Goal: Information Seeking & Learning: Check status

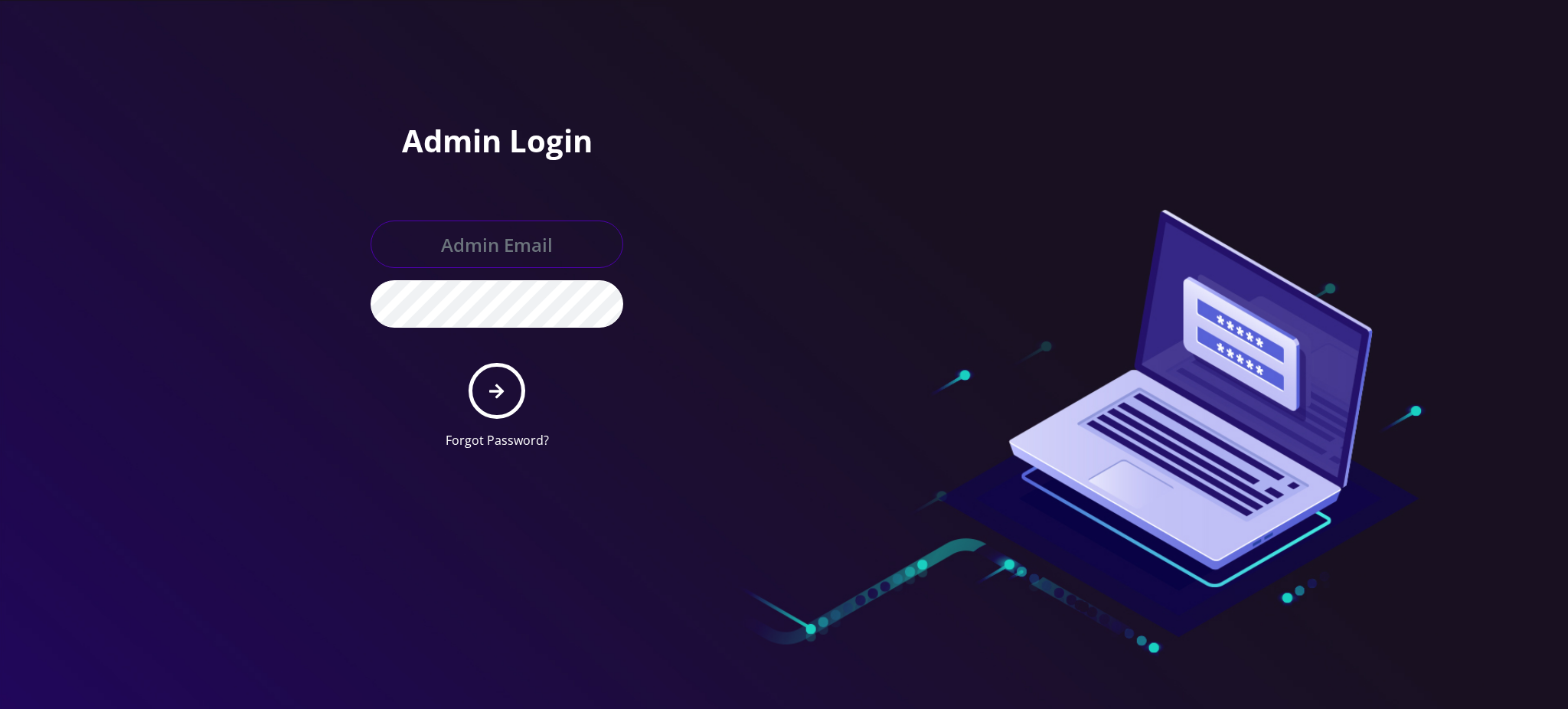
type input "[PERSON_NAME][EMAIL_ADDRESS][DOMAIN_NAME]"
click at [494, 408] on button "submit" at bounding box center [496, 391] width 56 height 56
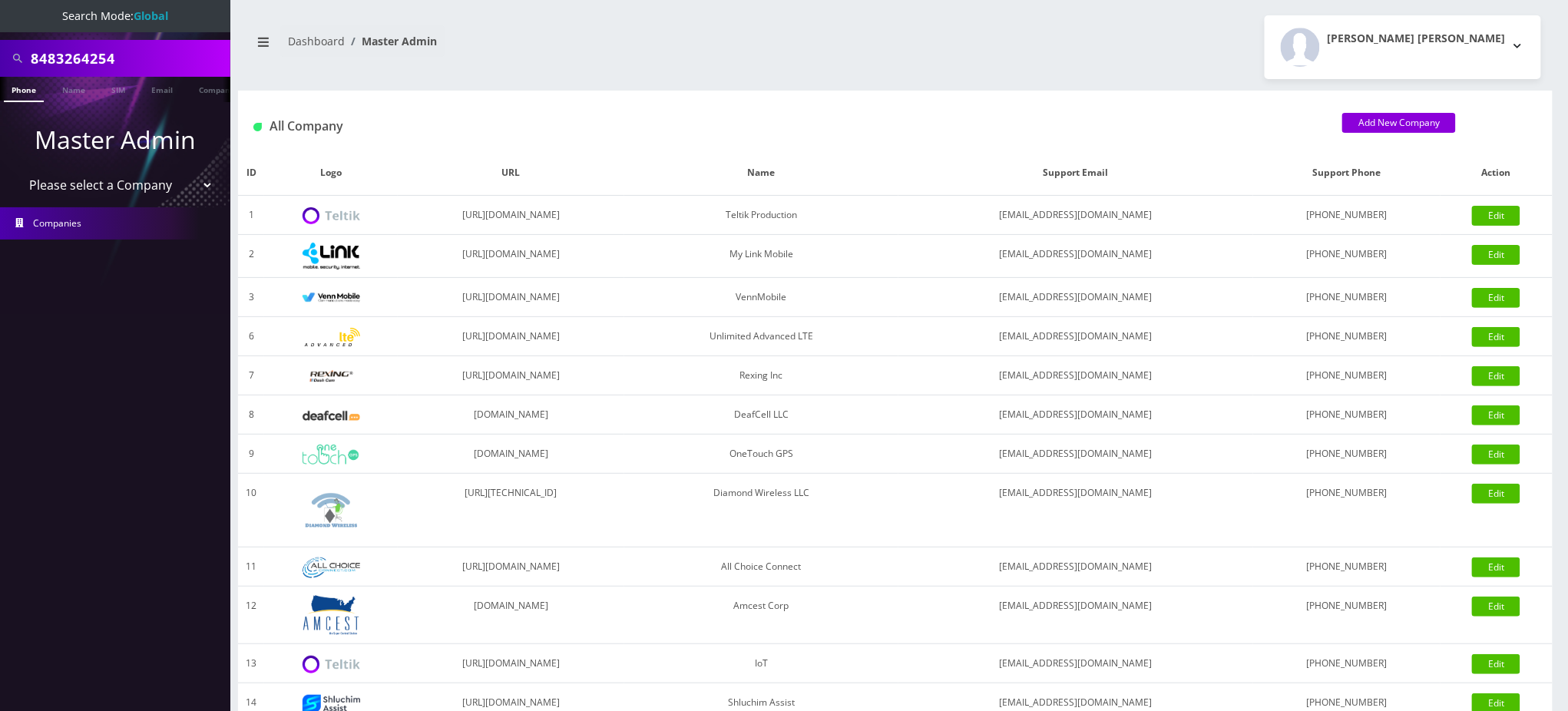
drag, startPoint x: 133, startPoint y: 55, endPoint x: 0, endPoint y: 52, distance: 133.0
click at [0, 52] on div "8483264254" at bounding box center [115, 58] width 231 height 37
type input "[PERSON_NAME]"
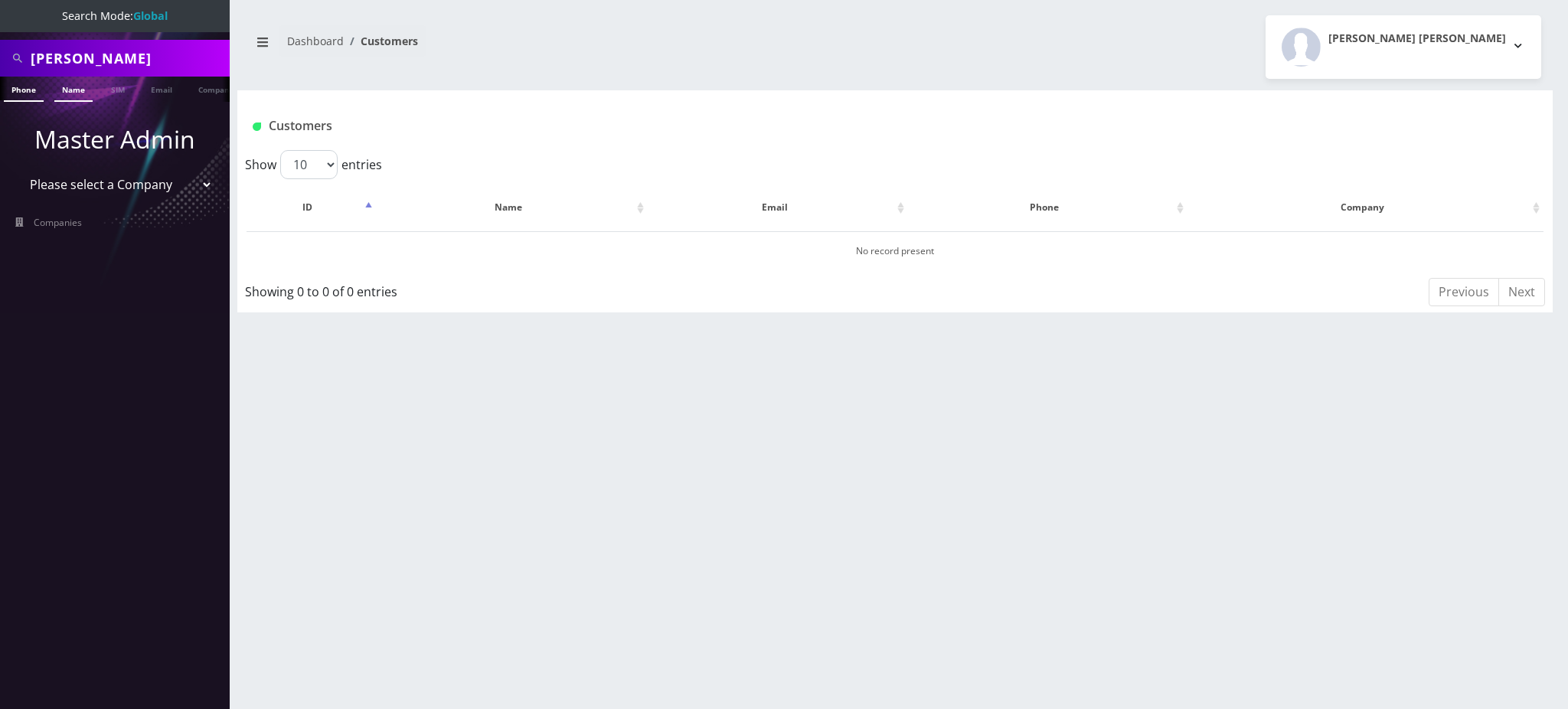
click at [71, 91] on link "Name" at bounding box center [73, 89] width 38 height 25
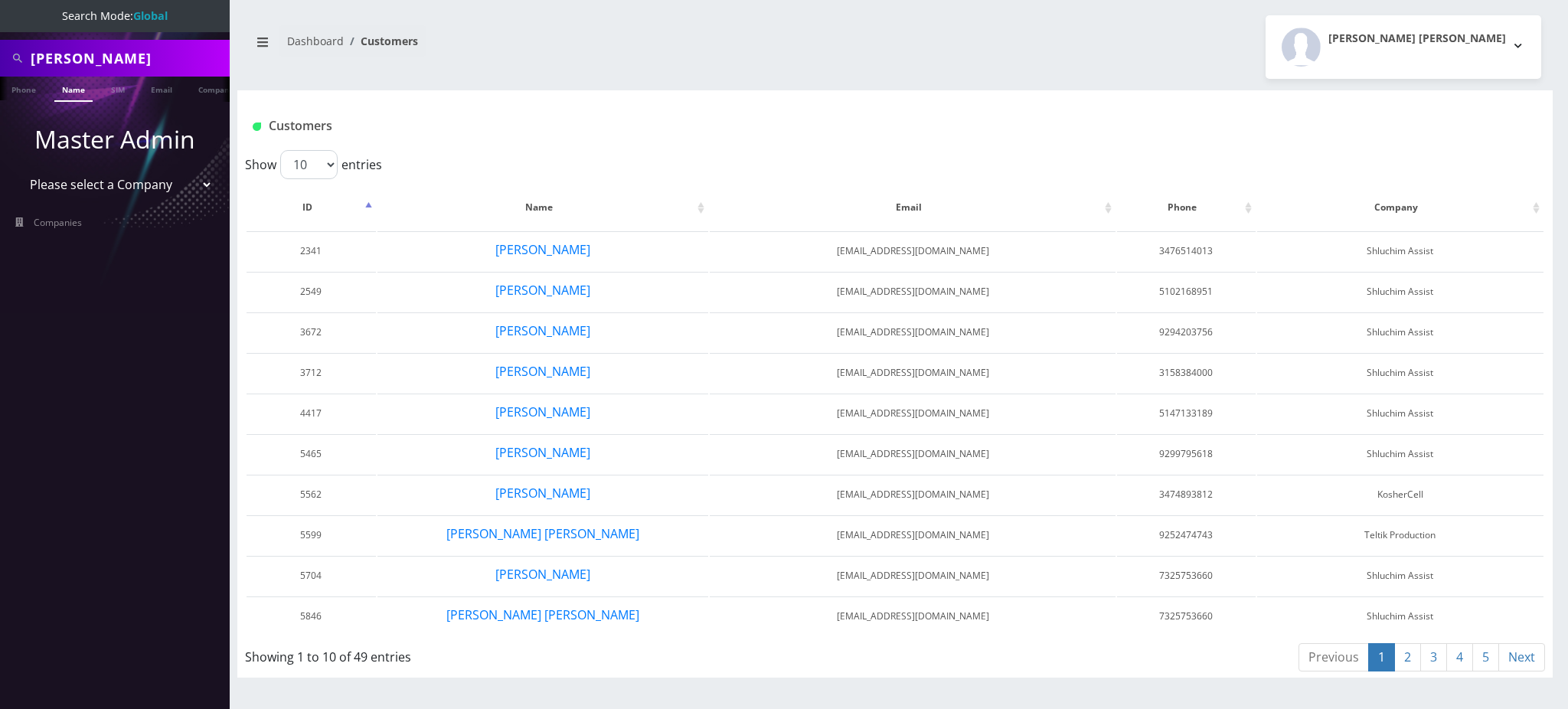
click at [124, 49] on input "[PERSON_NAME]" at bounding box center [128, 58] width 196 height 29
click at [140, 47] on input "leah" at bounding box center [128, 58] width 196 height 29
type input "leah Reich"
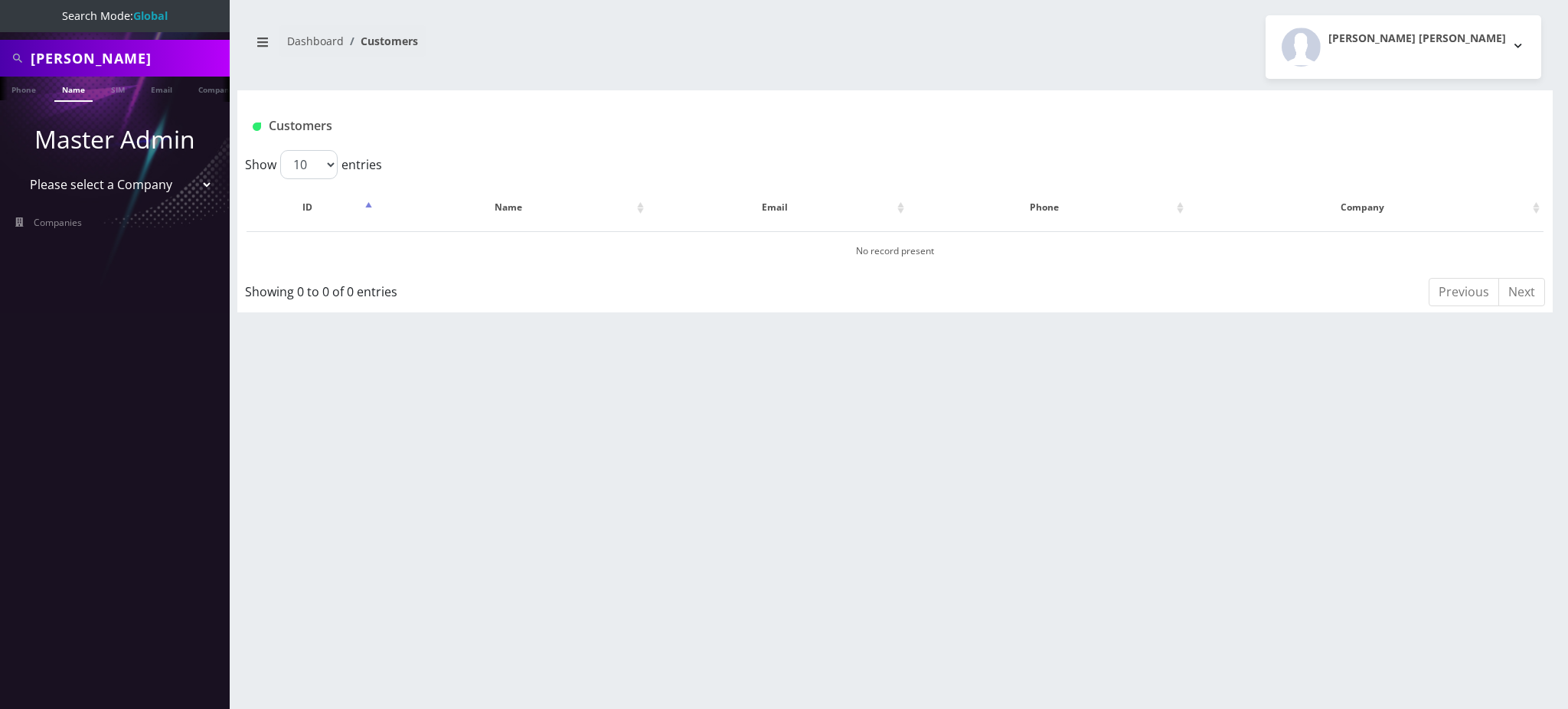
click at [136, 187] on select "Please select a Company Teltik Production My Link Mobile VennMobile Unlimited A…" at bounding box center [115, 184] width 196 height 29
click at [291, 376] on div "leah Reich Phone Name SIM Email Company Customer Dashboard Customers Rochelle L…" at bounding box center [895, 354] width 1346 height 709
drag, startPoint x: 481, startPoint y: 95, endPoint x: 65, endPoint y: 156, distance: 420.4
click at [479, 95] on div "Customers" at bounding box center [895, 120] width 1315 height 60
drag, startPoint x: 137, startPoint y: 66, endPoint x: 0, endPoint y: 52, distance: 137.7
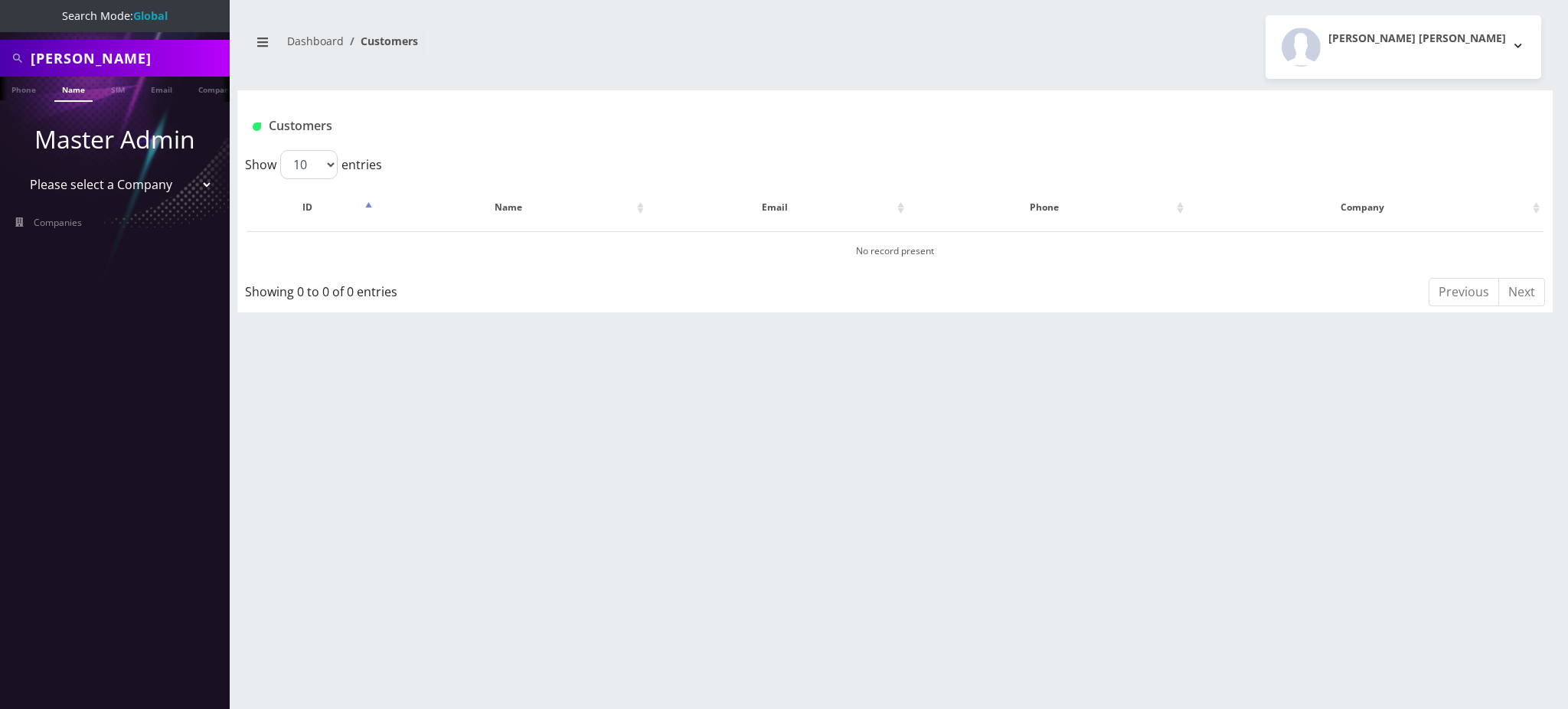
click at [0, 52] on div "leah Reich" at bounding box center [115, 58] width 230 height 37
type input "3479315656"
click at [19, 92] on link "Phone" at bounding box center [23, 89] width 40 height 25
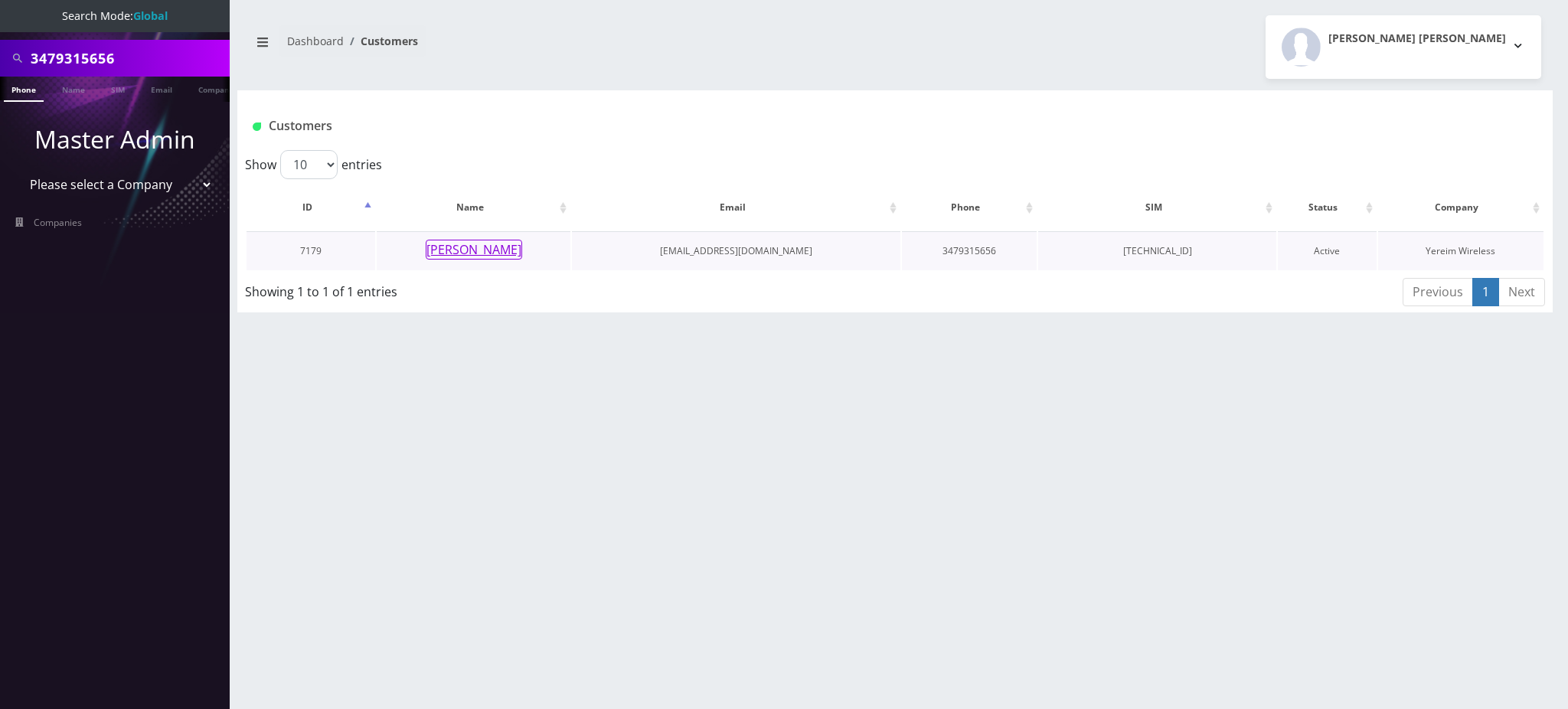
click at [500, 243] on button "[PERSON_NAME]" at bounding box center [474, 250] width 97 height 20
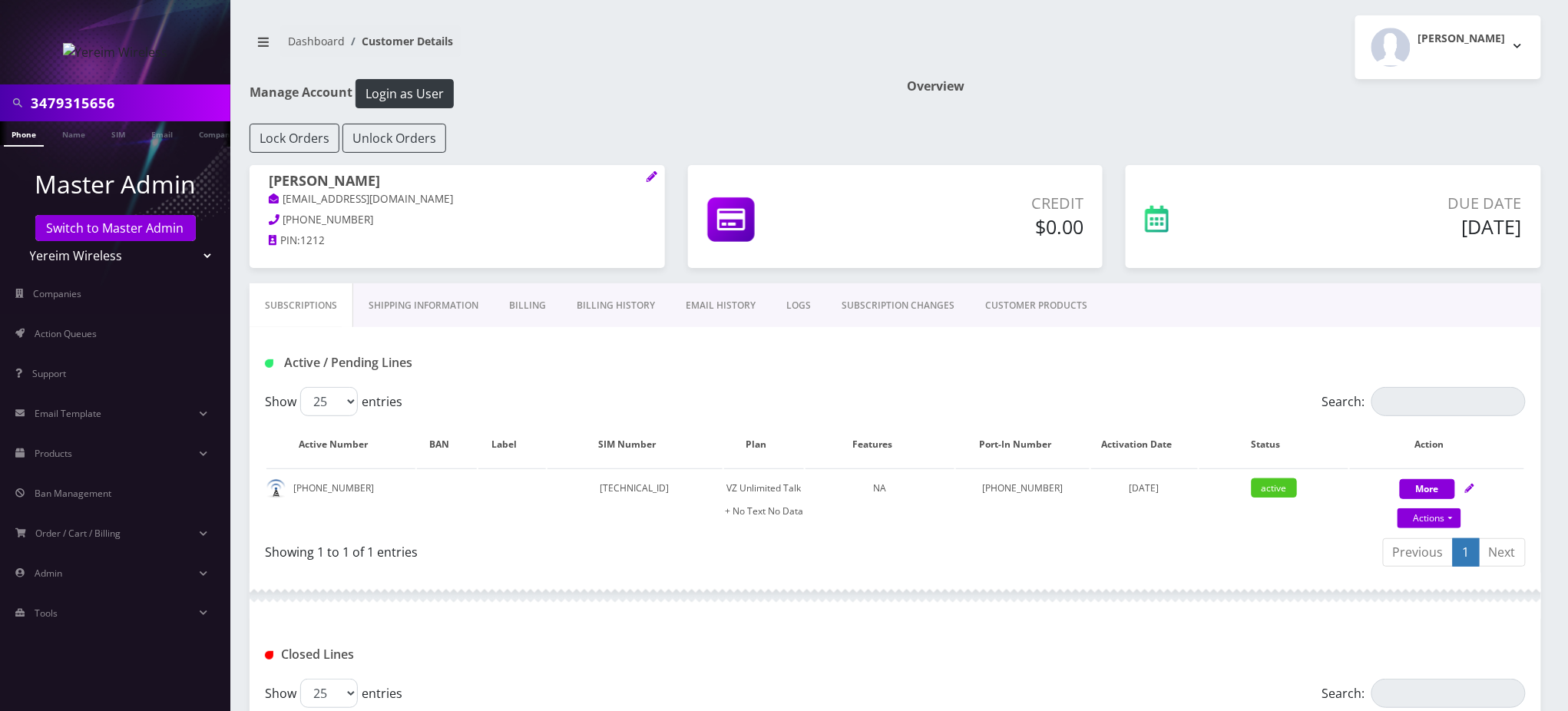
scroll to position [216, 0]
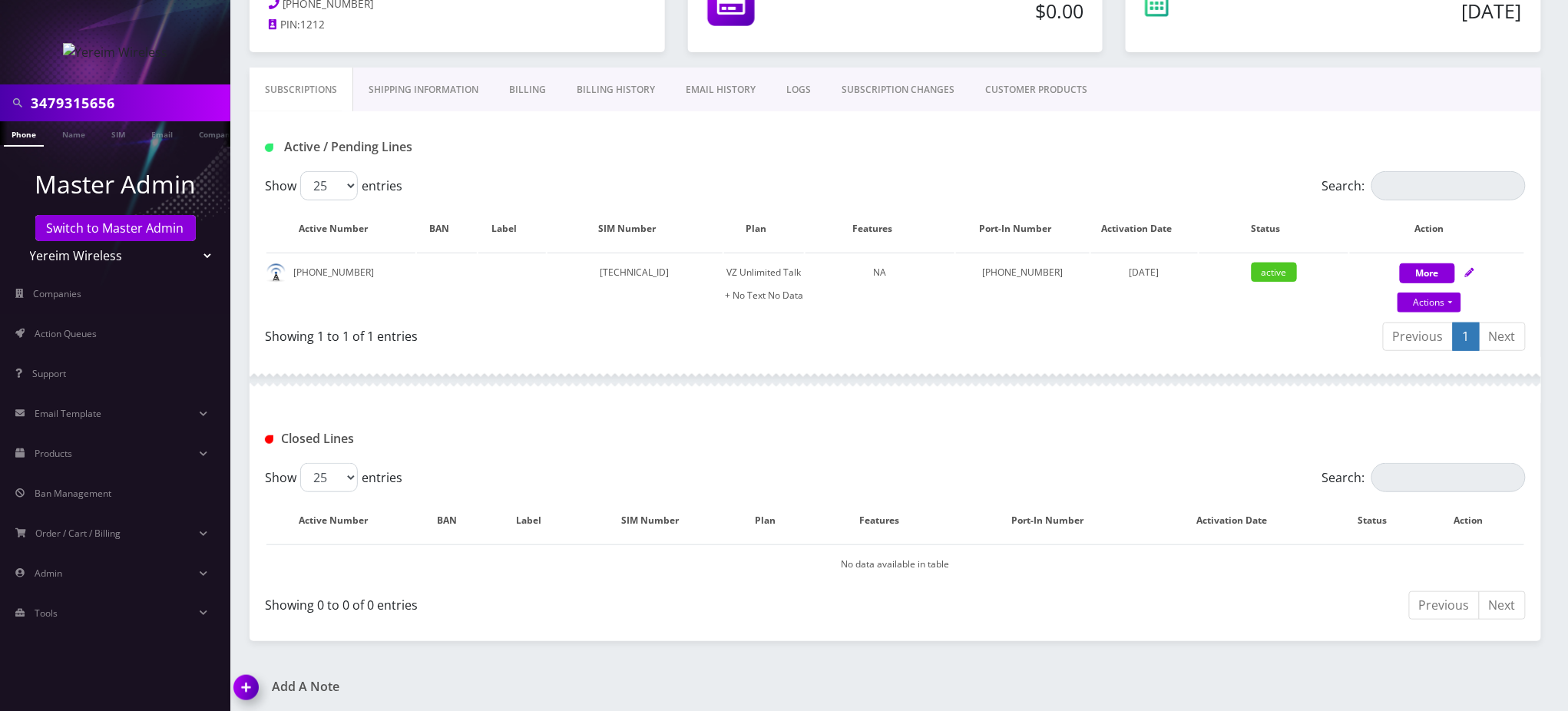
click at [578, 145] on h1 "Active / Pending Lines" at bounding box center [467, 147] width 405 height 15
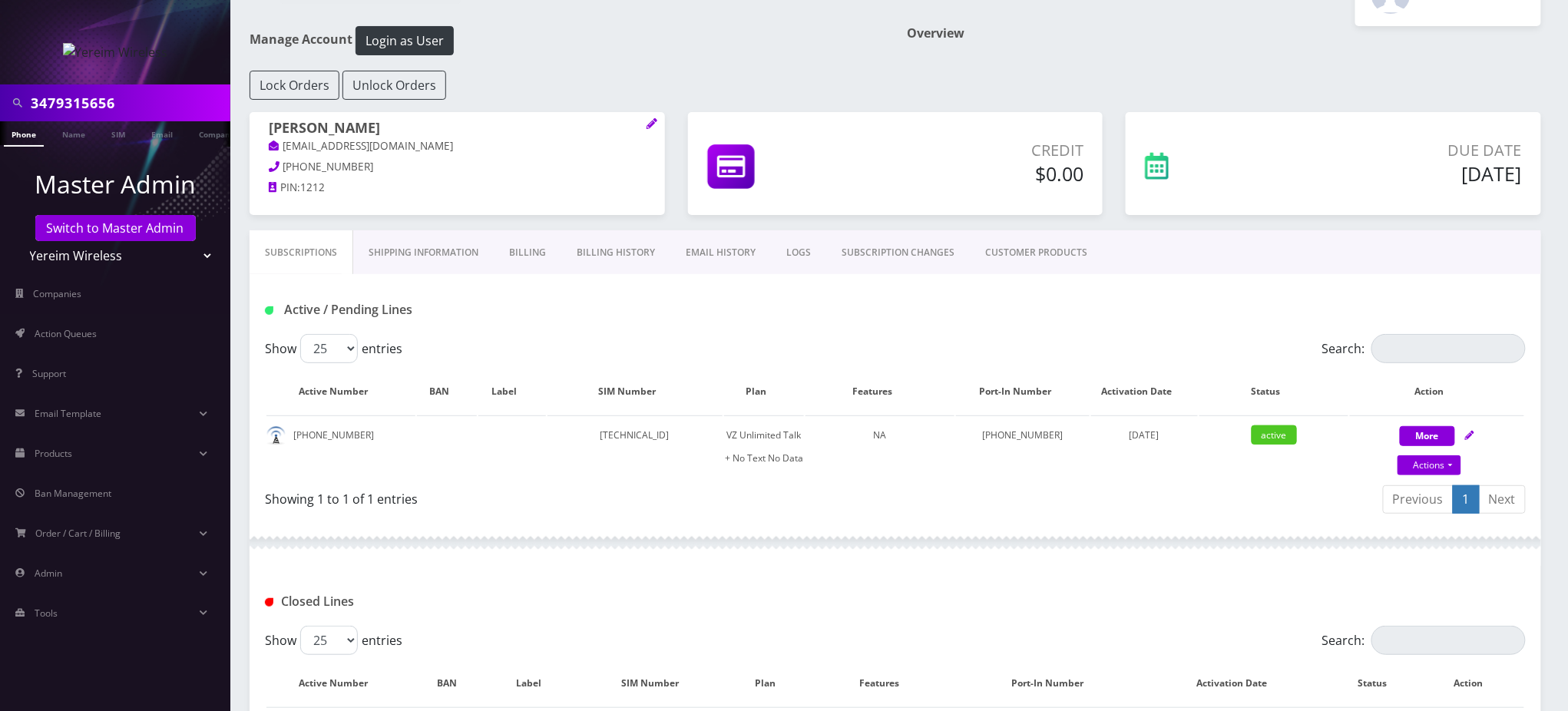
scroll to position [11, 0]
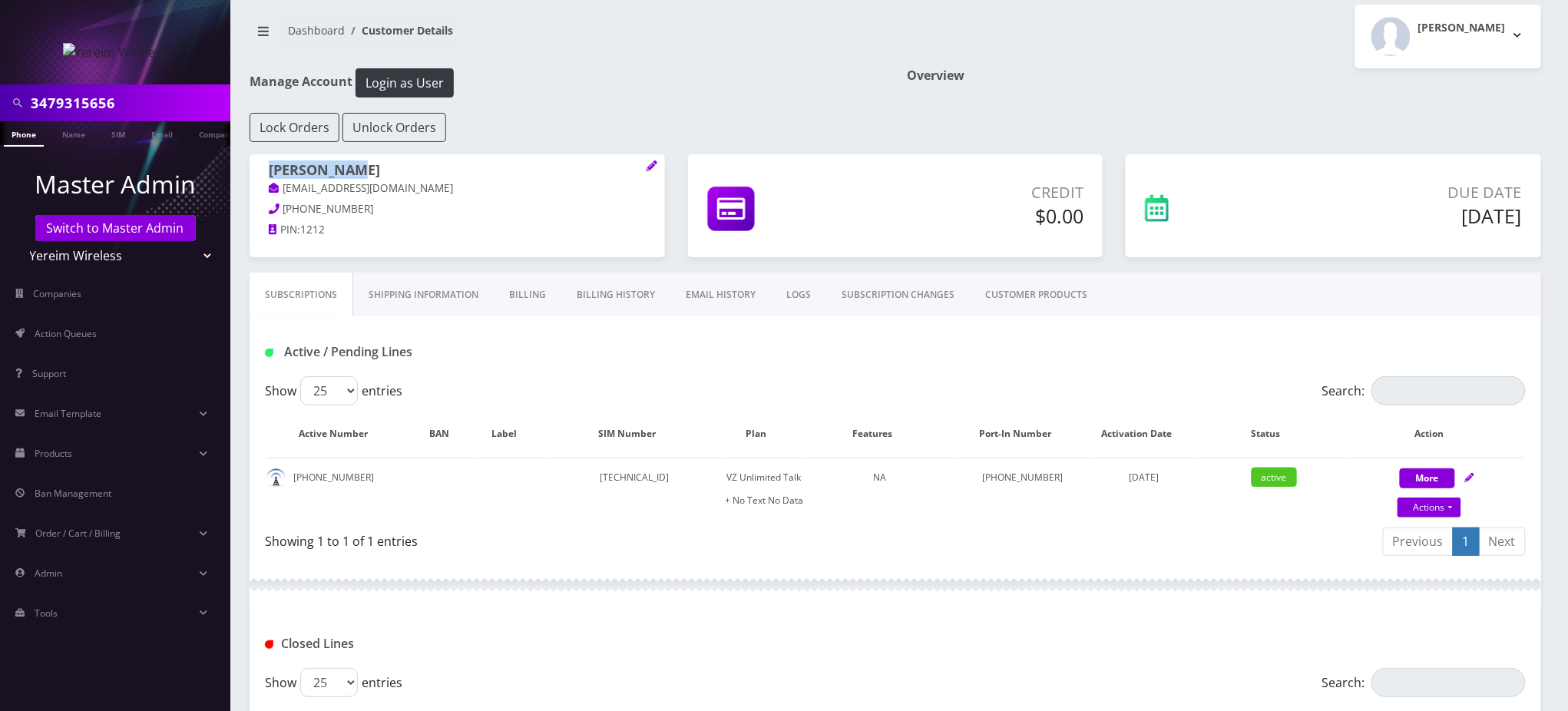
drag, startPoint x: 371, startPoint y: 167, endPoint x: 270, endPoint y: 178, distance: 101.6
click at [270, 178] on h1 "[PERSON_NAME]" at bounding box center [457, 171] width 377 height 19
copy h1 "[PERSON_NAME]"
drag, startPoint x: 152, startPoint y: 98, endPoint x: 0, endPoint y: 68, distance: 154.9
click at [0, 68] on nav "3479315656 Phone Name SIM Email Company Customer Master Admin Switch to Master …" at bounding box center [115, 356] width 231 height 711
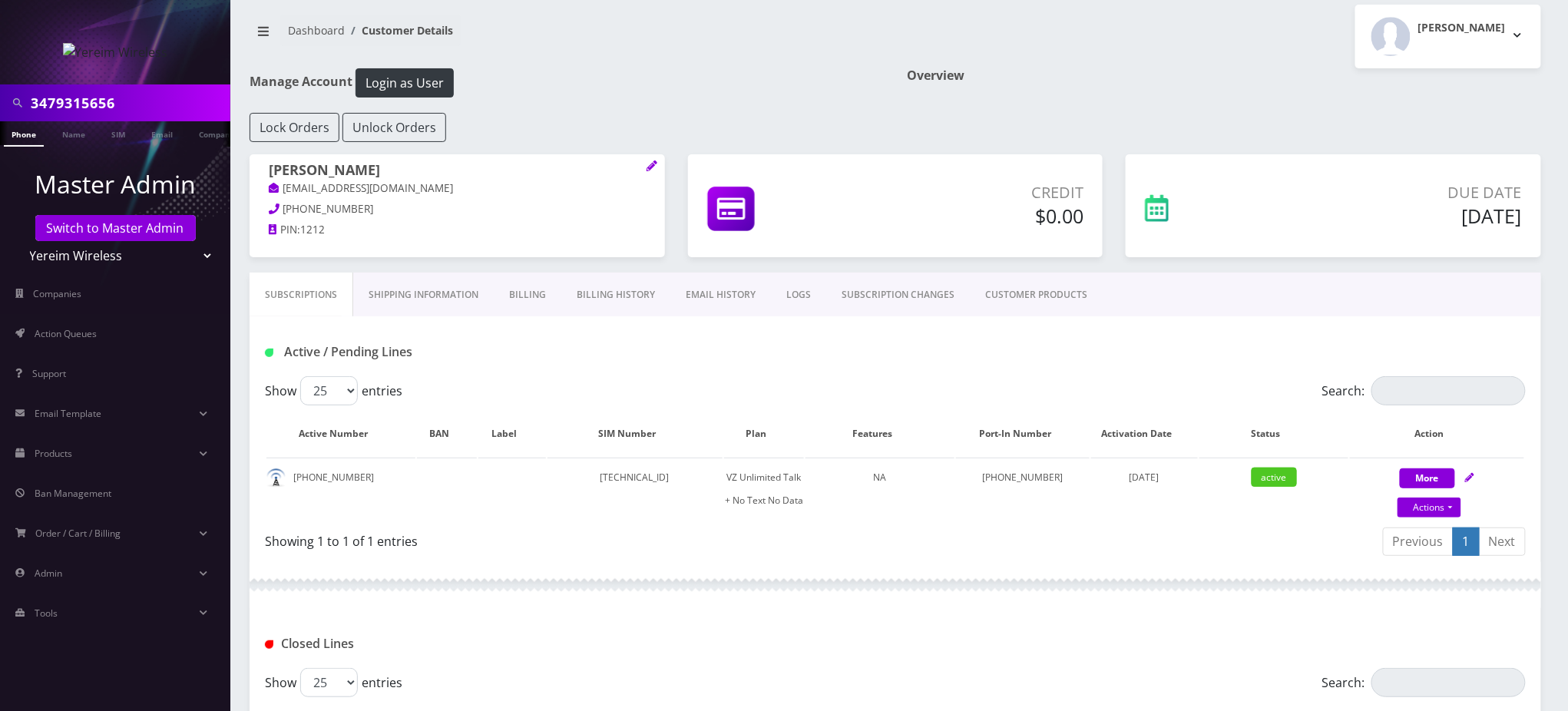
paste input "[PERSON_NAME]"
type input "[PERSON_NAME]"
click at [75, 134] on link "Name" at bounding box center [73, 134] width 38 height 25
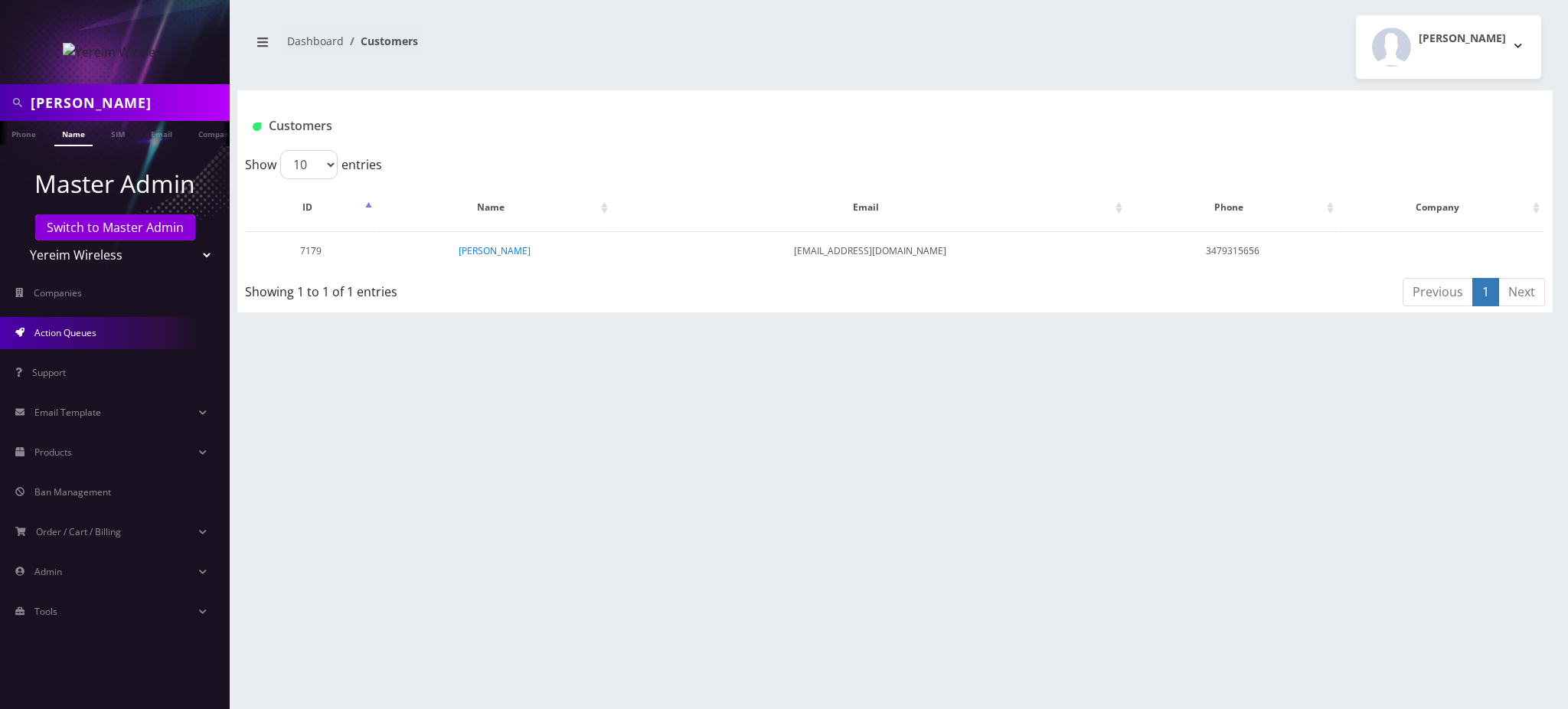
click at [76, 330] on span "Action Queues" at bounding box center [65, 333] width 62 height 13
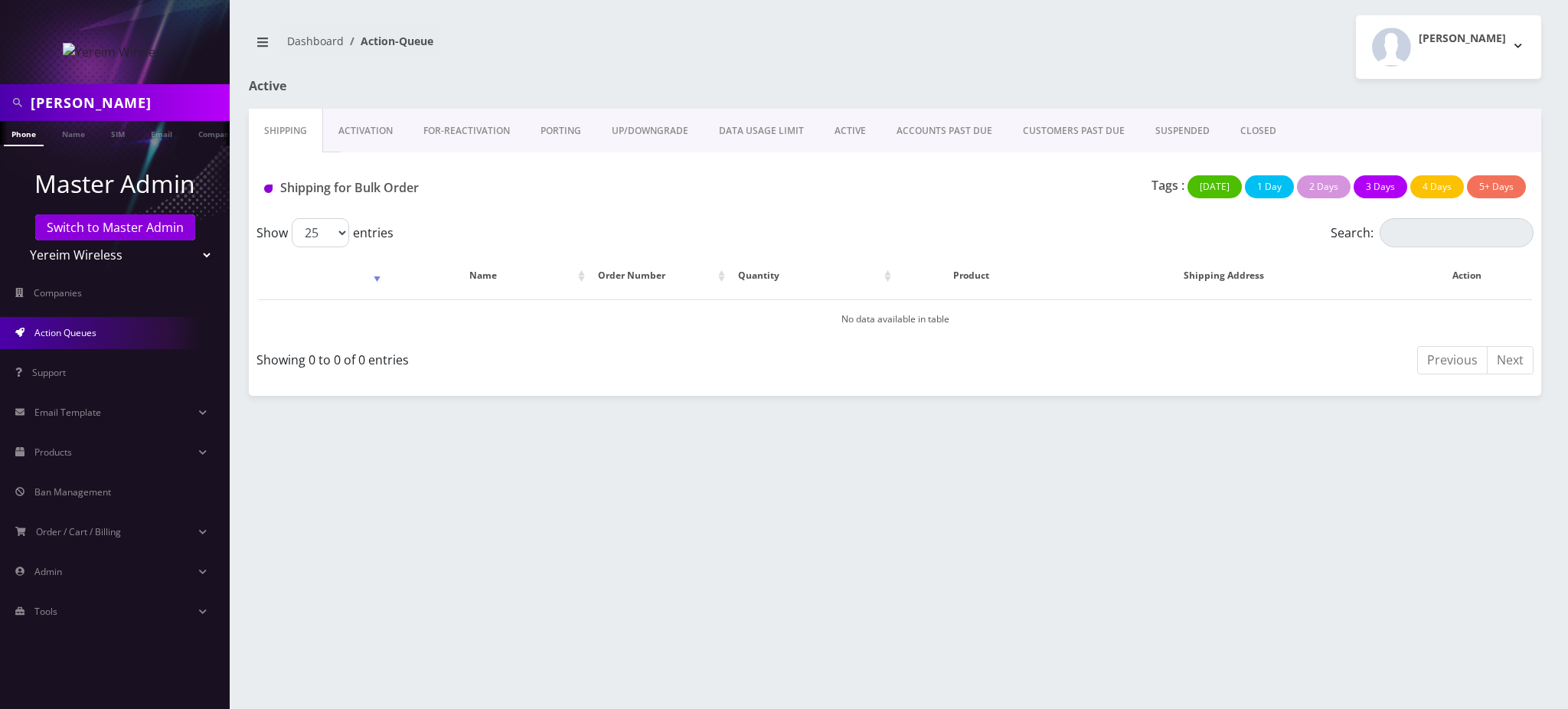
click at [372, 123] on link "Activation" at bounding box center [366, 131] width 85 height 44
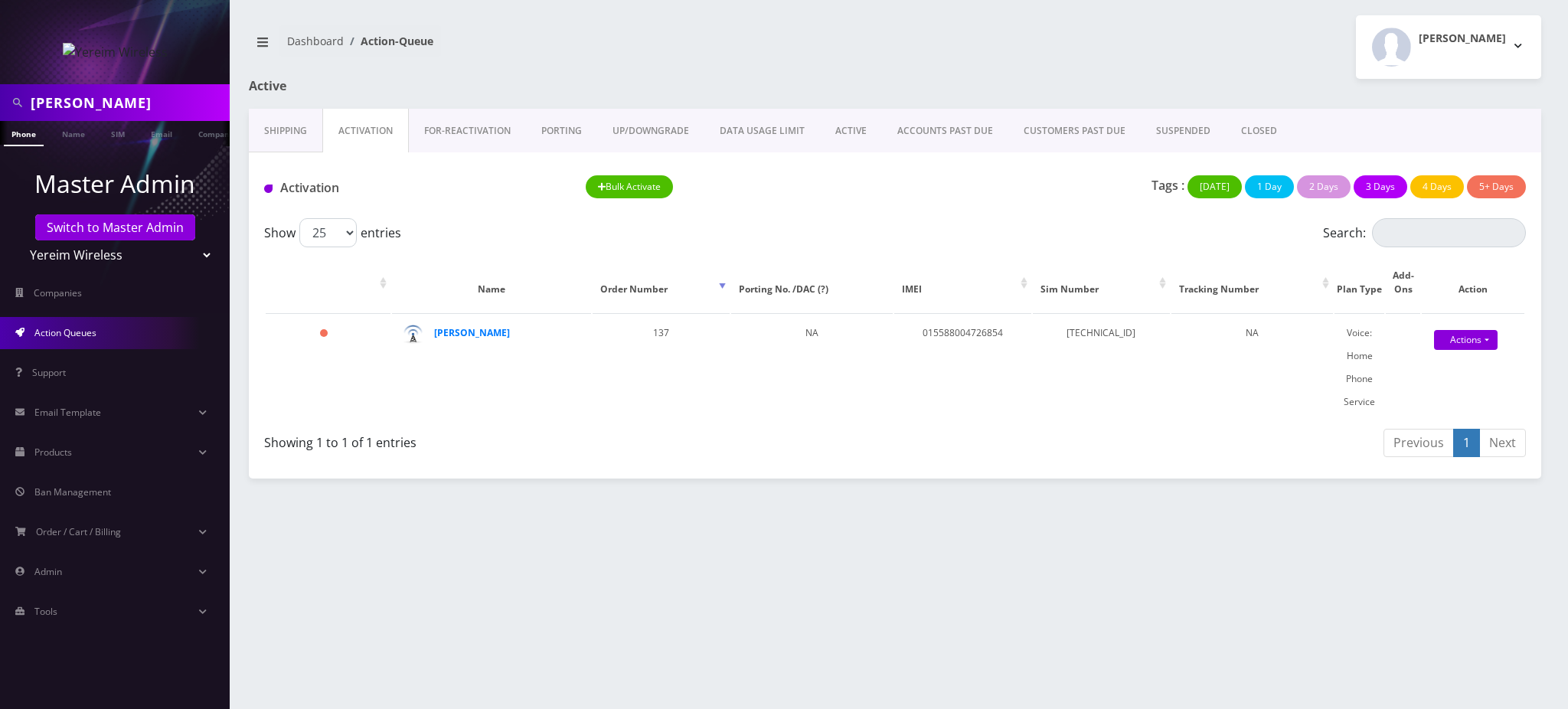
click at [23, 135] on link "Phone" at bounding box center [23, 133] width 40 height 25
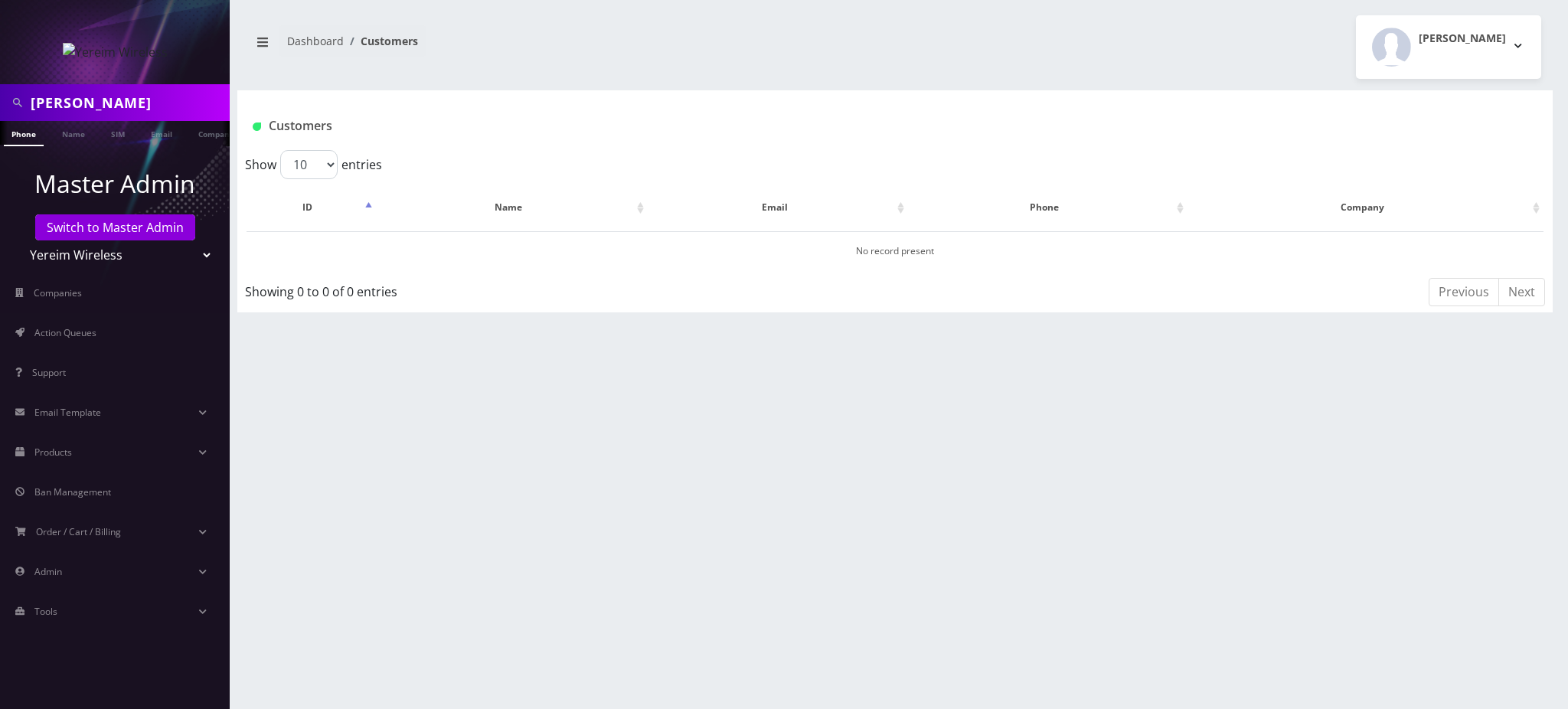
scroll to position [0, 7]
click at [65, 132] on link "Name" at bounding box center [66, 133] width 38 height 25
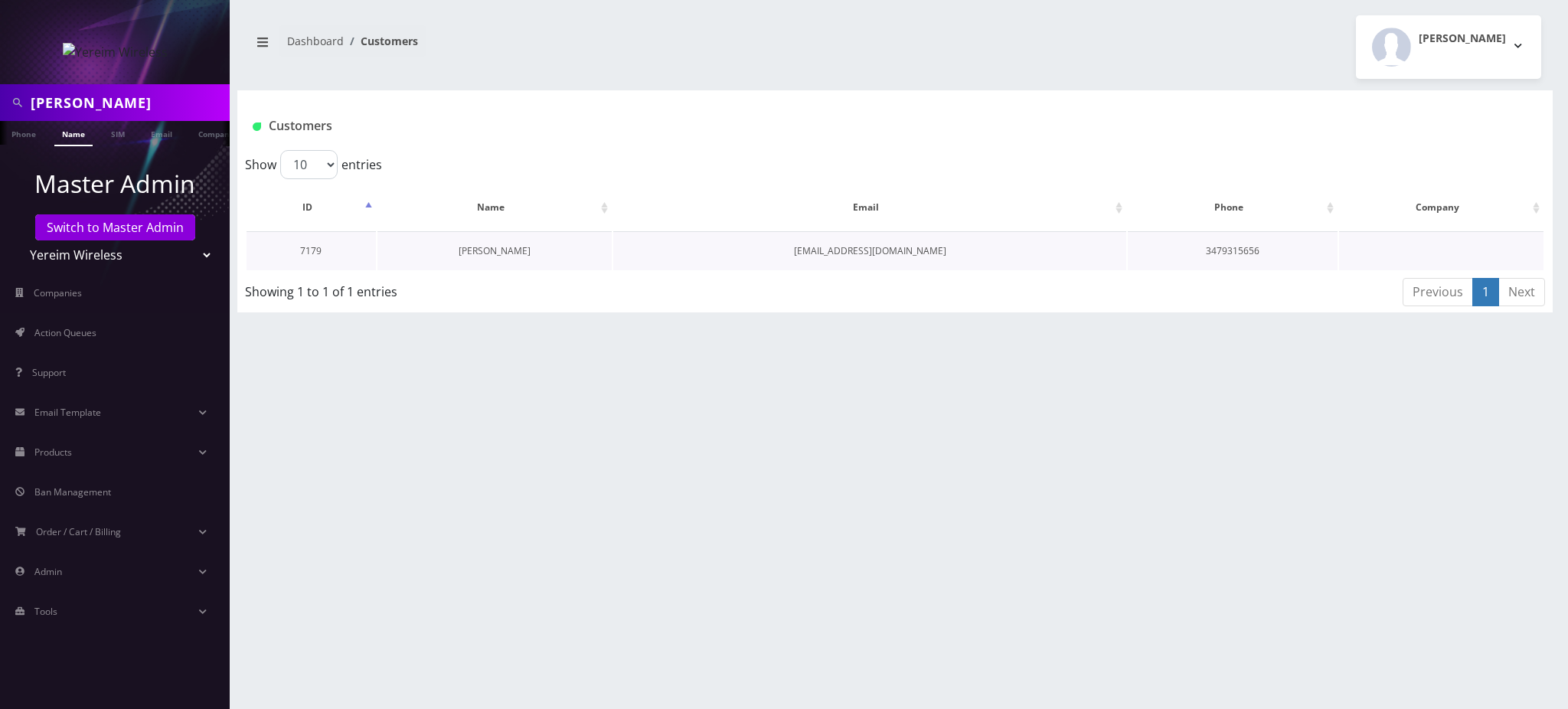
click at [523, 250] on link "[PERSON_NAME]" at bounding box center [495, 250] width 72 height 13
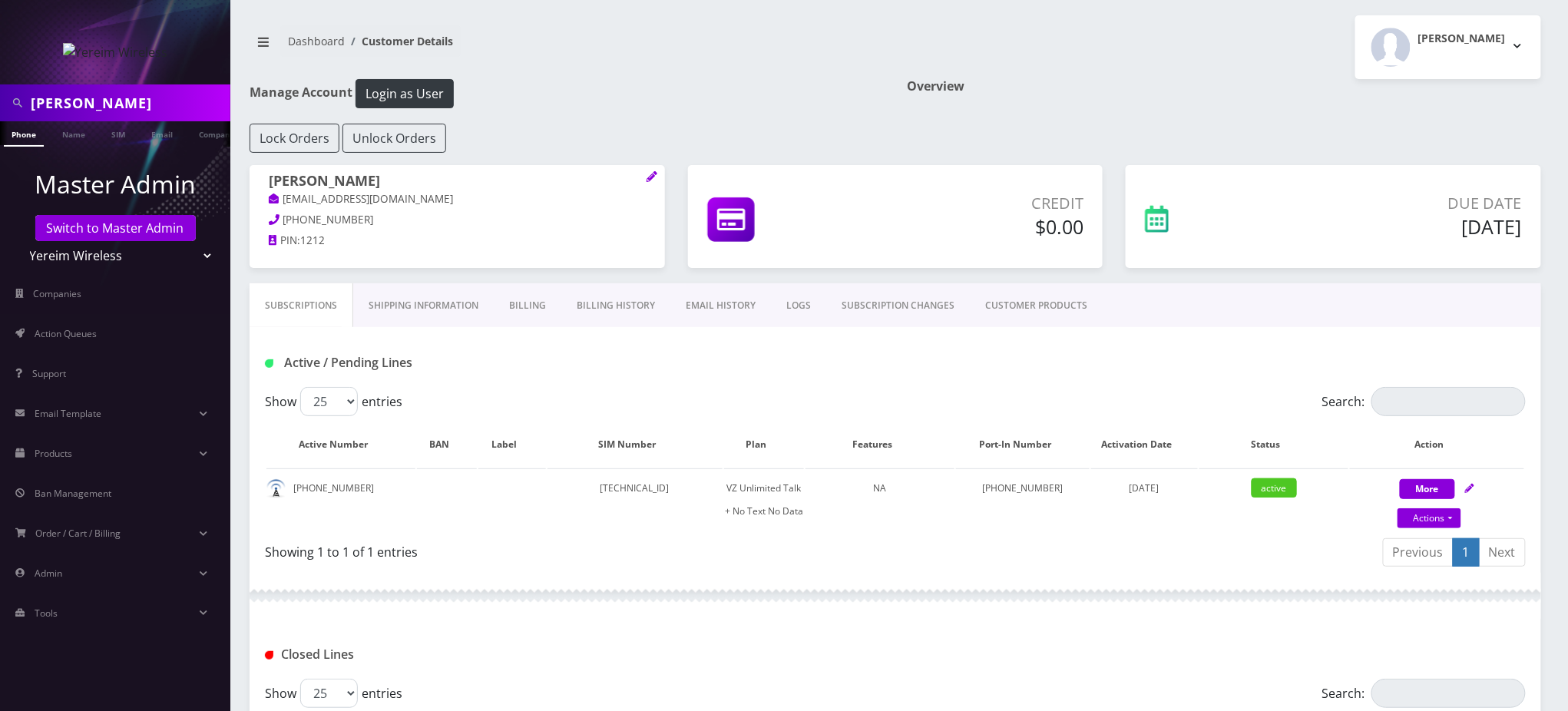
click at [1067, 380] on div "Active / Pending Lines" at bounding box center [895, 357] width 1292 height 60
click at [533, 305] on link "Billing" at bounding box center [528, 305] width 67 height 45
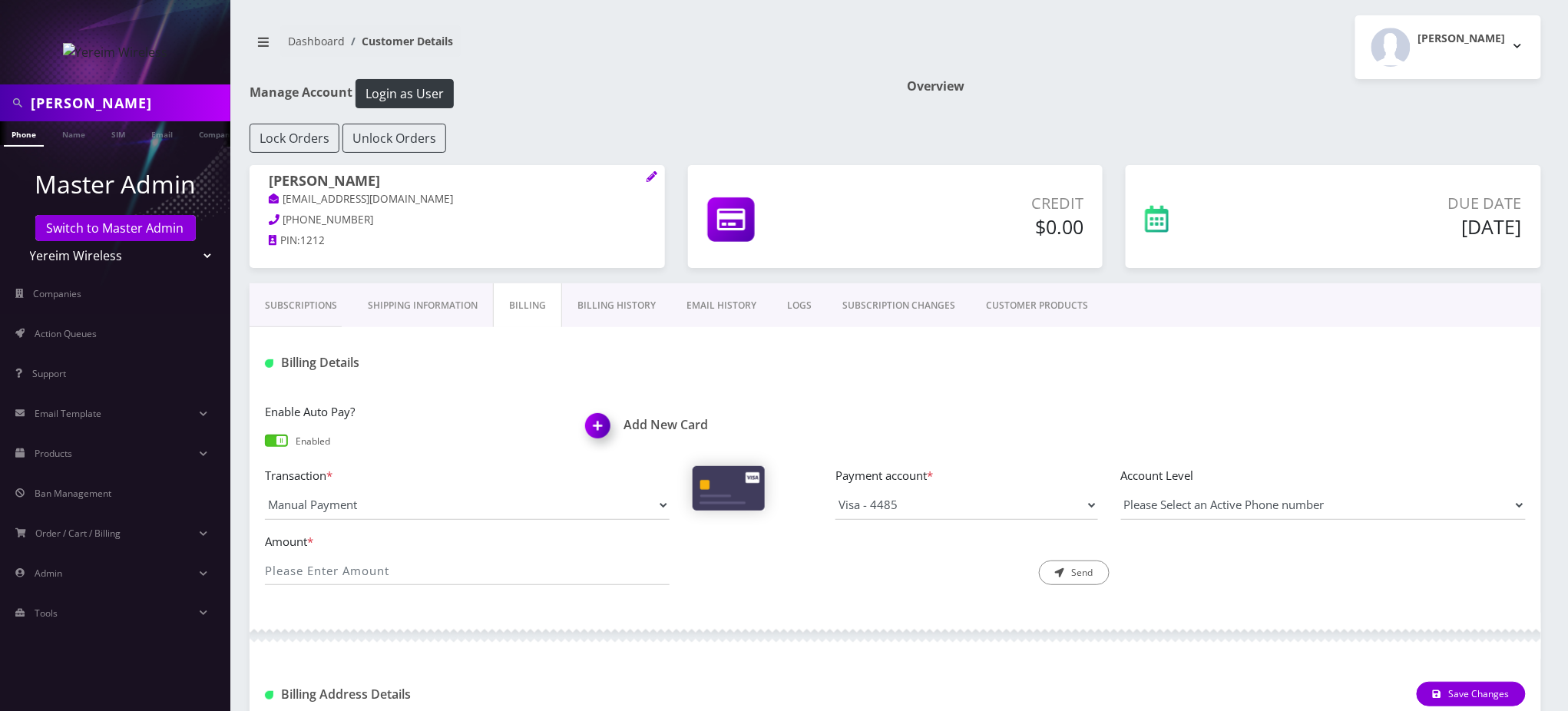
click at [628, 307] on link "Billing History" at bounding box center [617, 305] width 109 height 45
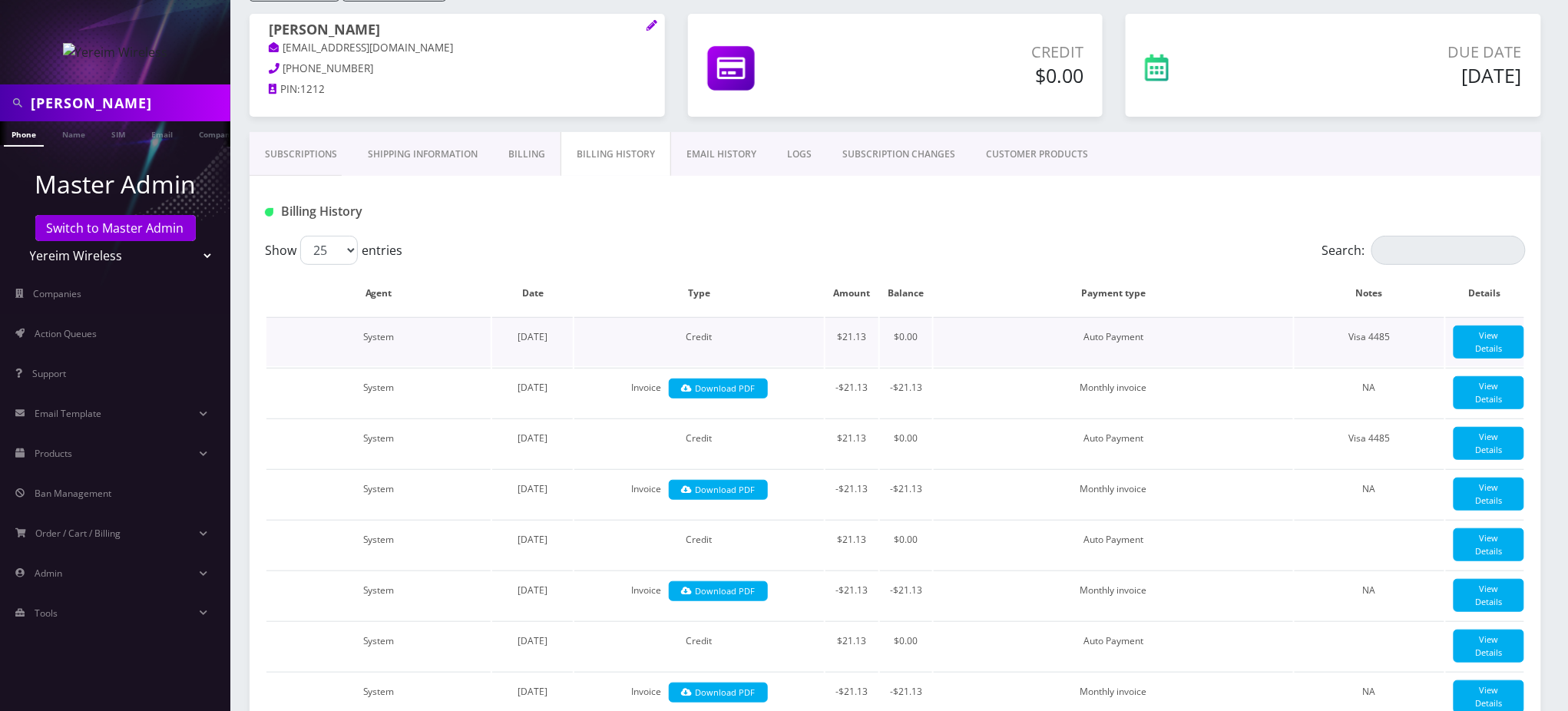
scroll to position [307, 0]
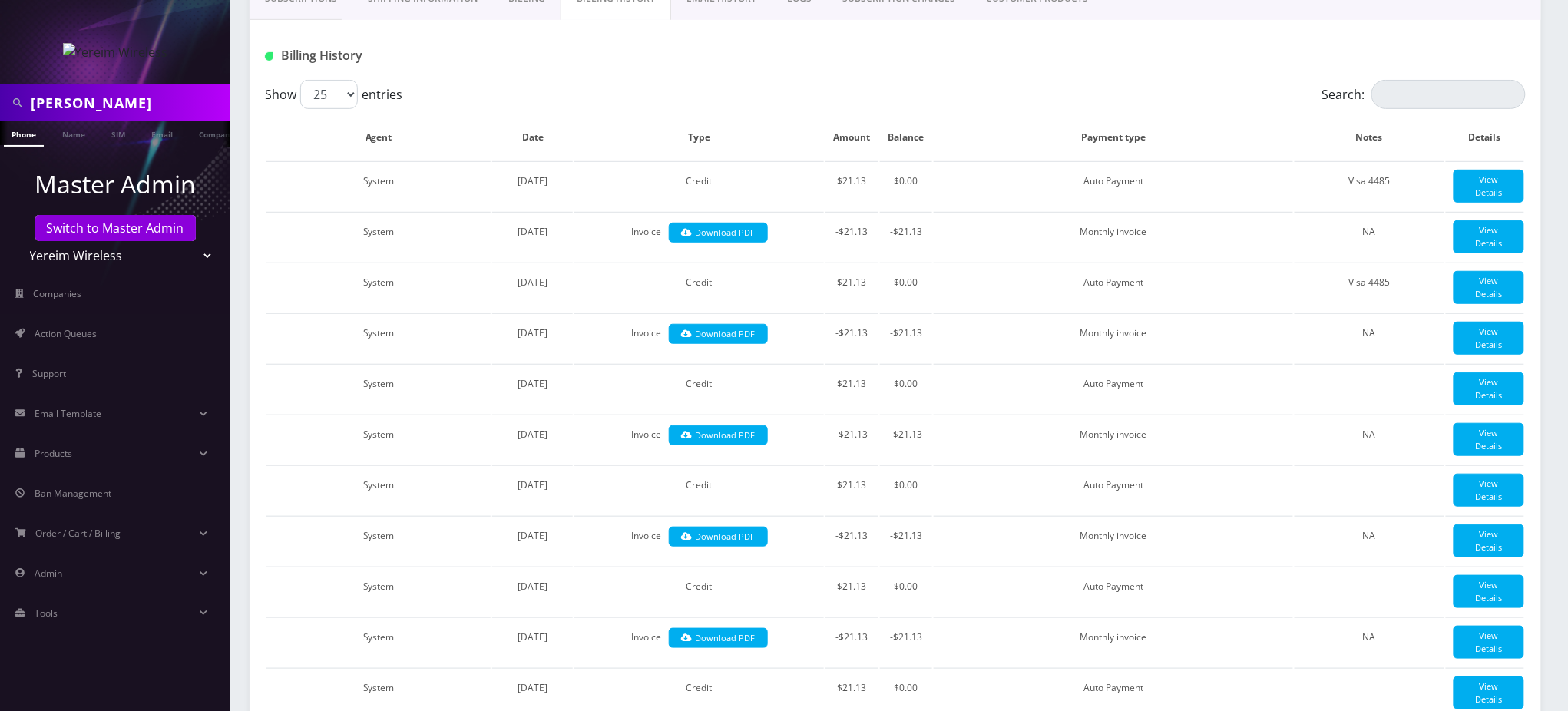
click at [729, 56] on div at bounding box center [1108, 55] width 856 height 25
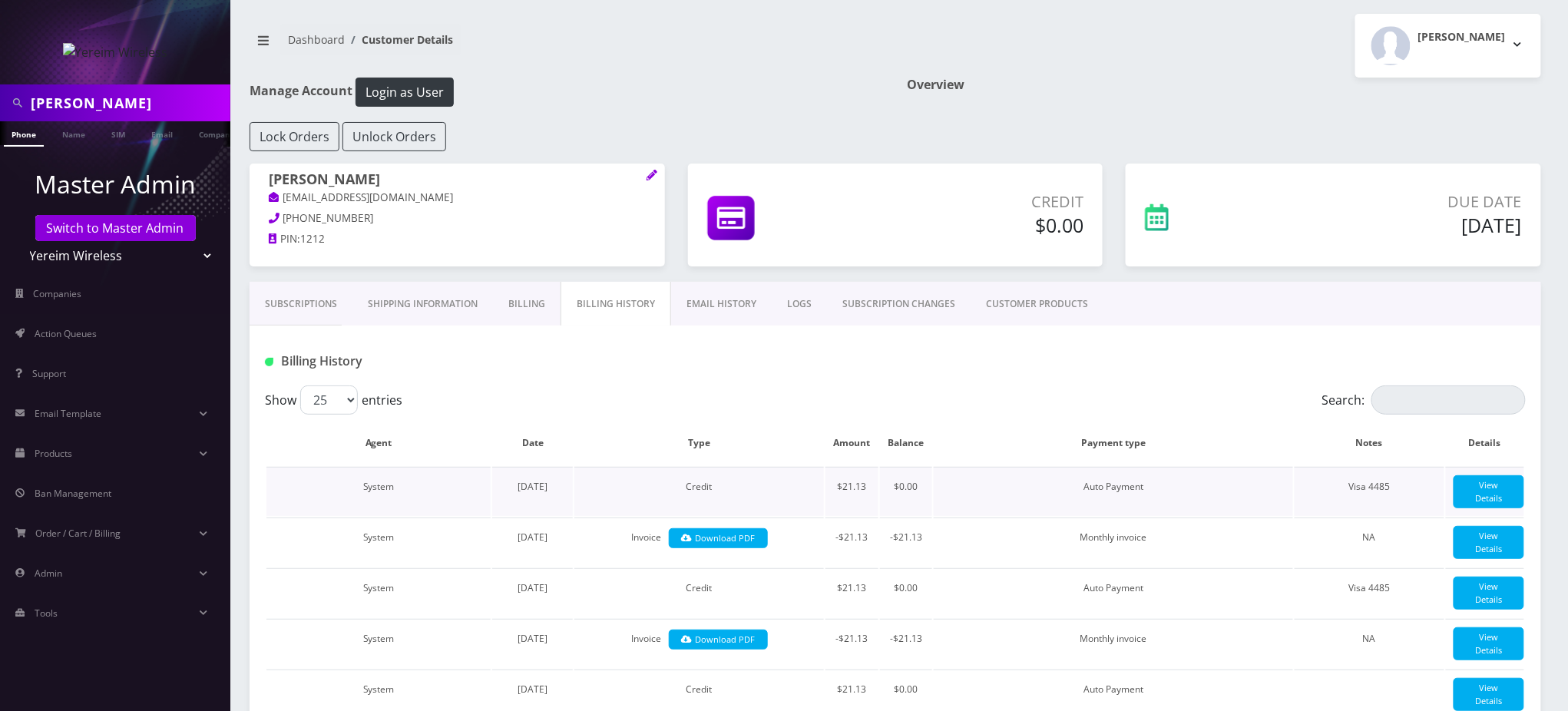
scroll to position [0, 0]
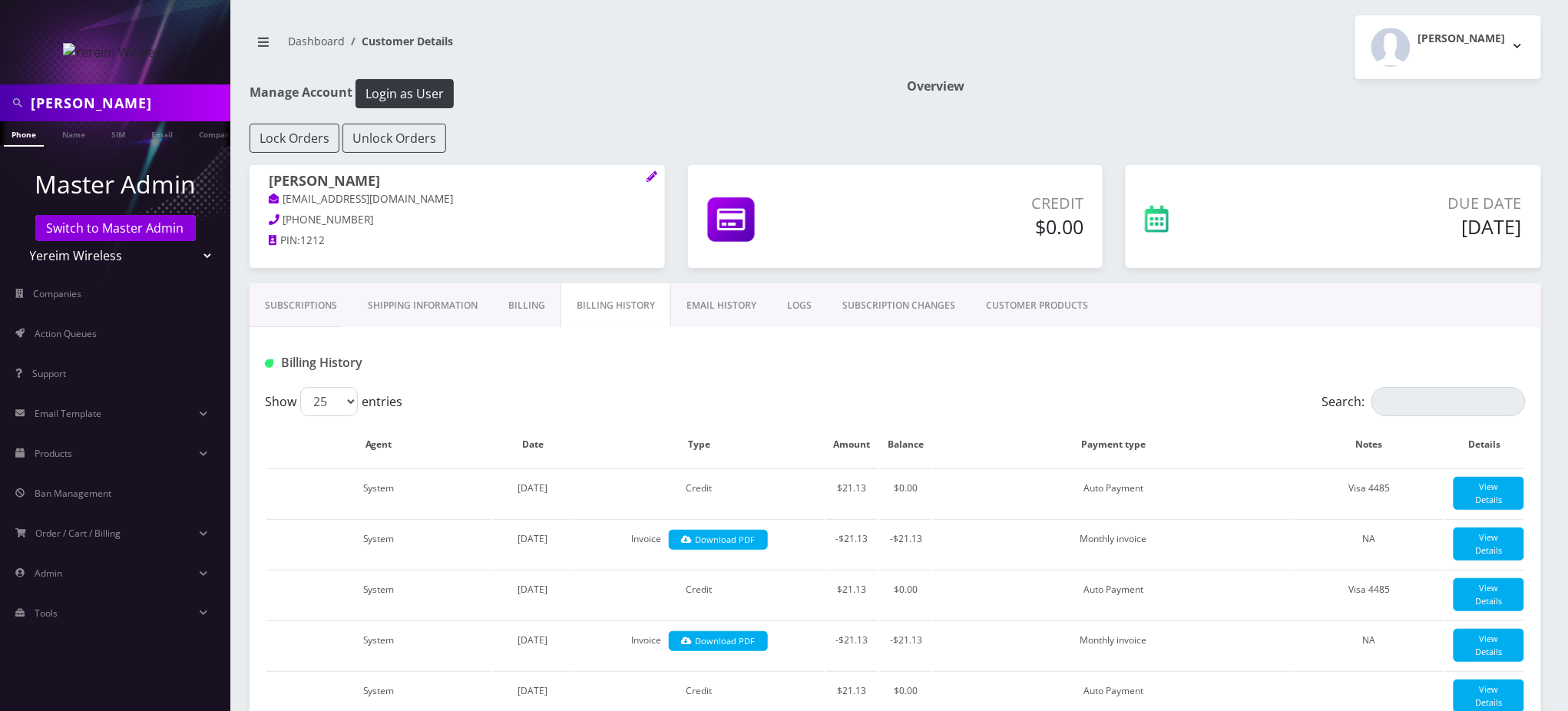
click at [657, 378] on div "Billing History" at bounding box center [895, 357] width 1292 height 60
click at [303, 305] on link "Subscriptions" at bounding box center [301, 305] width 103 height 45
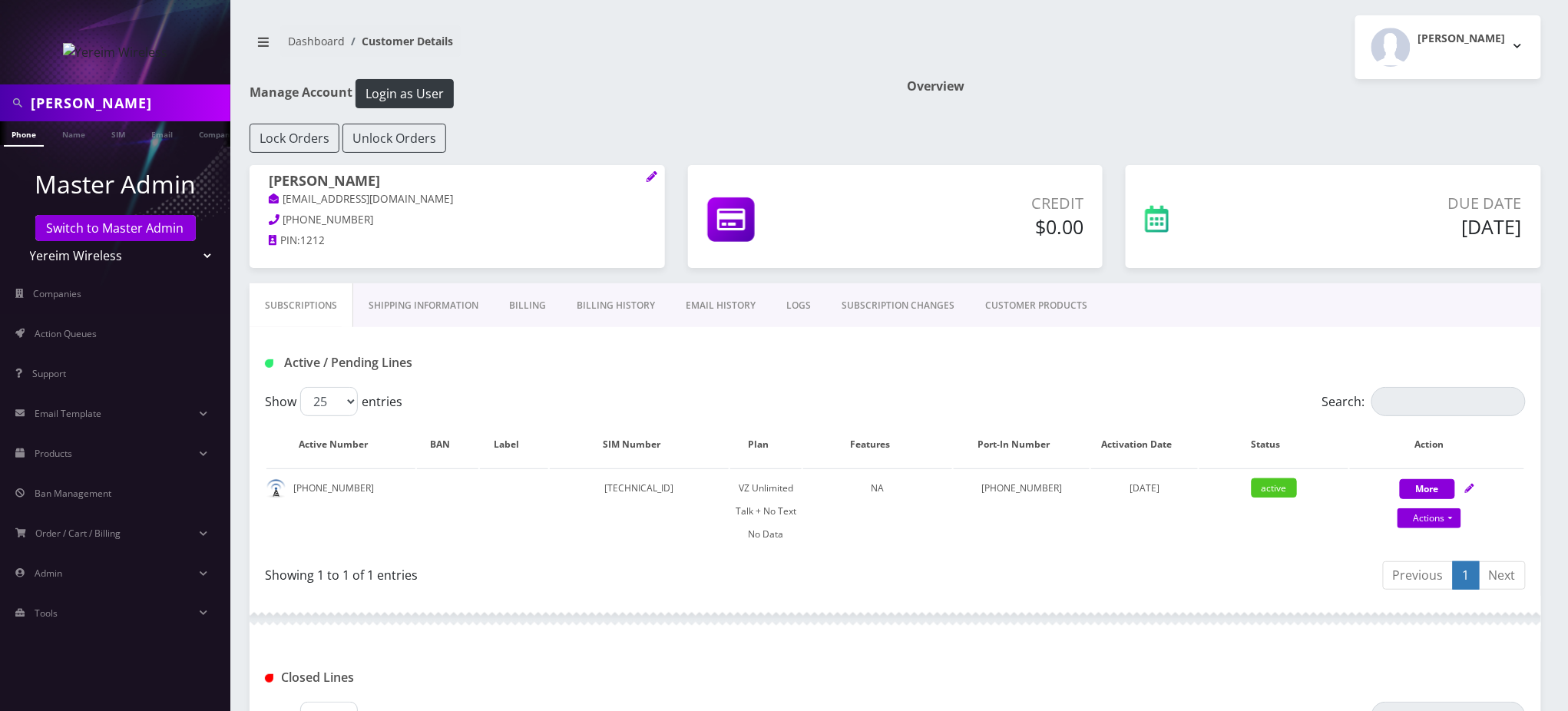
click at [464, 356] on h1 "Active / Pending Lines" at bounding box center [467, 363] width 405 height 15
click at [1378, 149] on div "Lock Orders Unlock Orders" at bounding box center [896, 138] width 1315 height 29
click at [1325, 45] on div "Shimon pallak Logout" at bounding box center [1224, 48] width 657 height 64
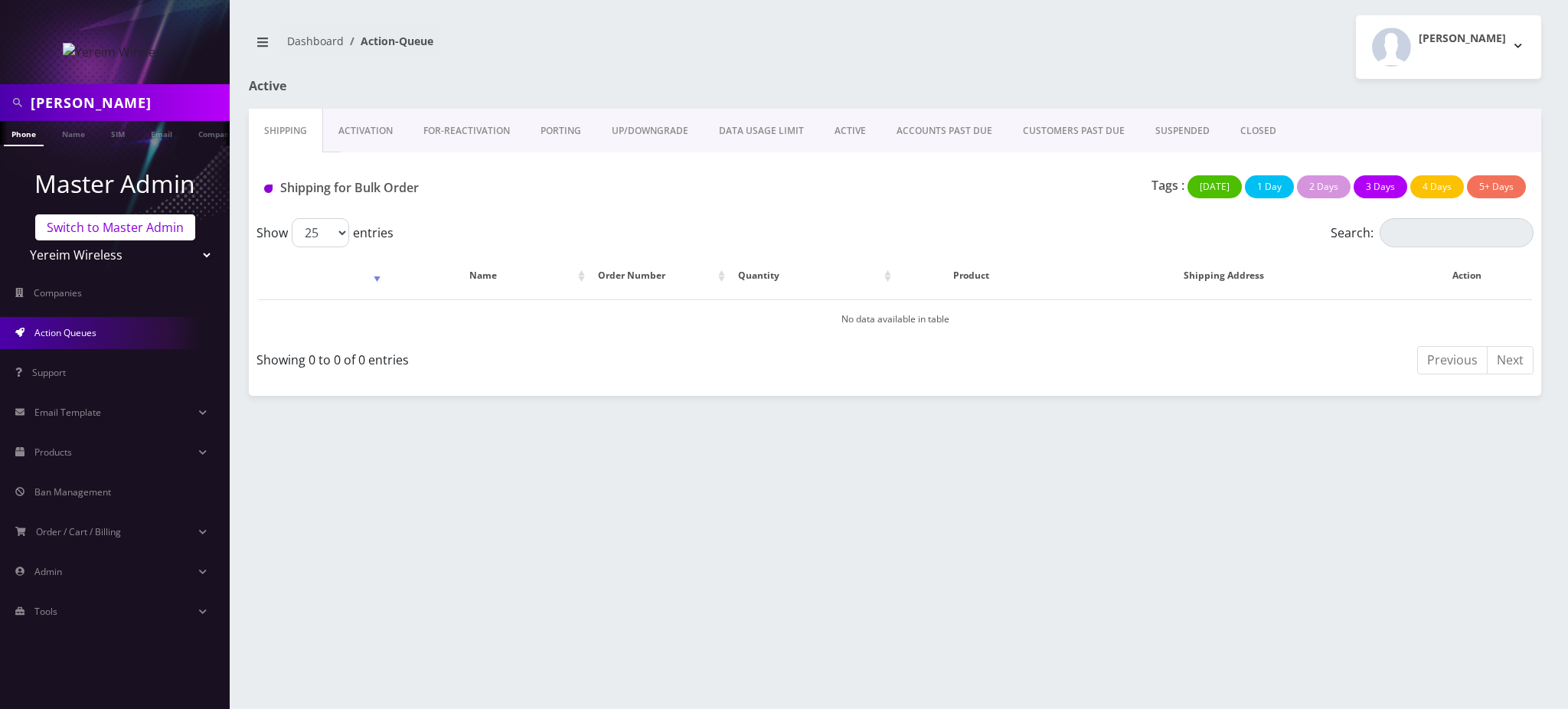
click at [140, 219] on link "Switch to Master Admin" at bounding box center [115, 227] width 160 height 26
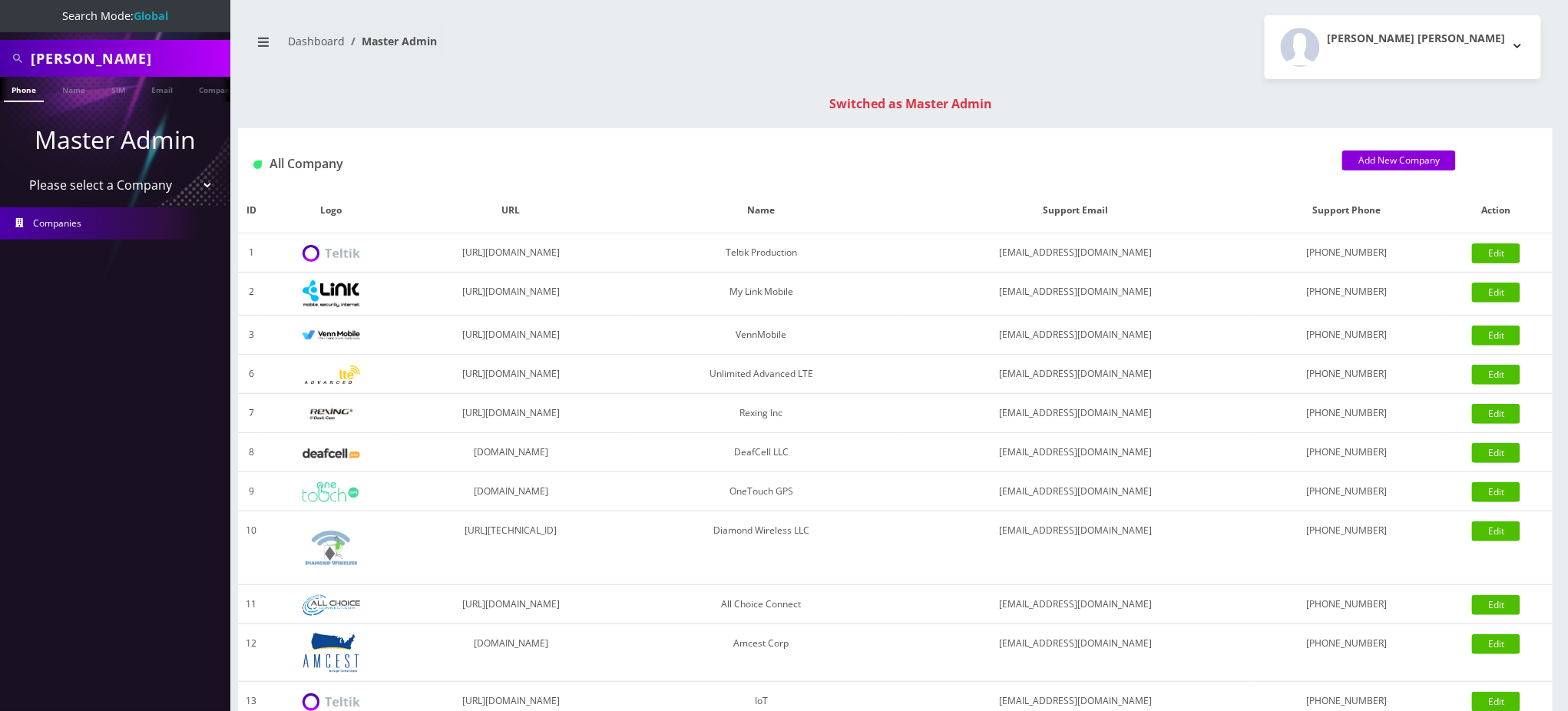
drag, startPoint x: 149, startPoint y: 55, endPoint x: 0, endPoint y: 62, distance: 149.2
click at [0, 61] on div "MOSHE REICH" at bounding box center [115, 58] width 231 height 37
paste input "19296628642"
drag, startPoint x: 35, startPoint y: 59, endPoint x: 62, endPoint y: 96, distance: 45.8
click at [34, 59] on input "19296628642" at bounding box center [128, 58] width 196 height 29
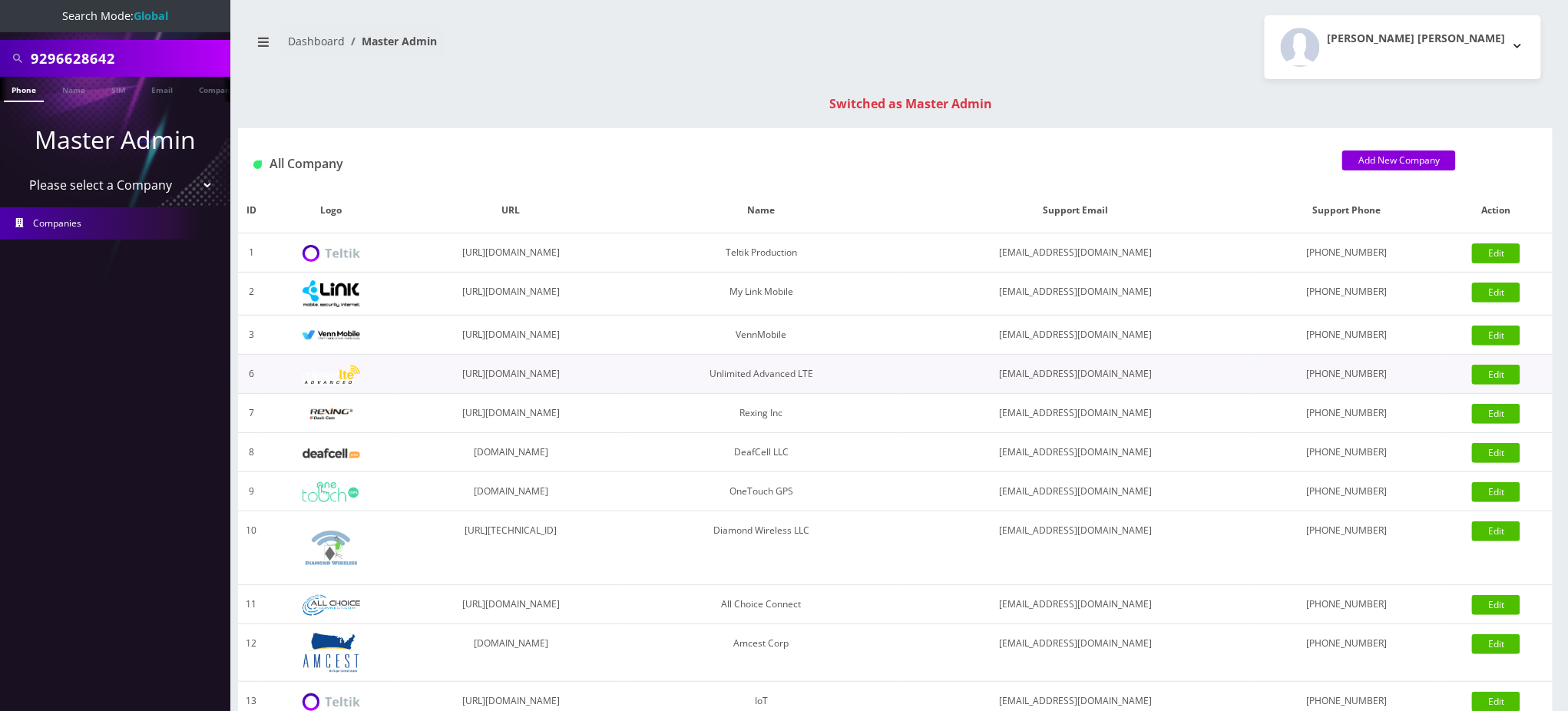
type input "9296628642"
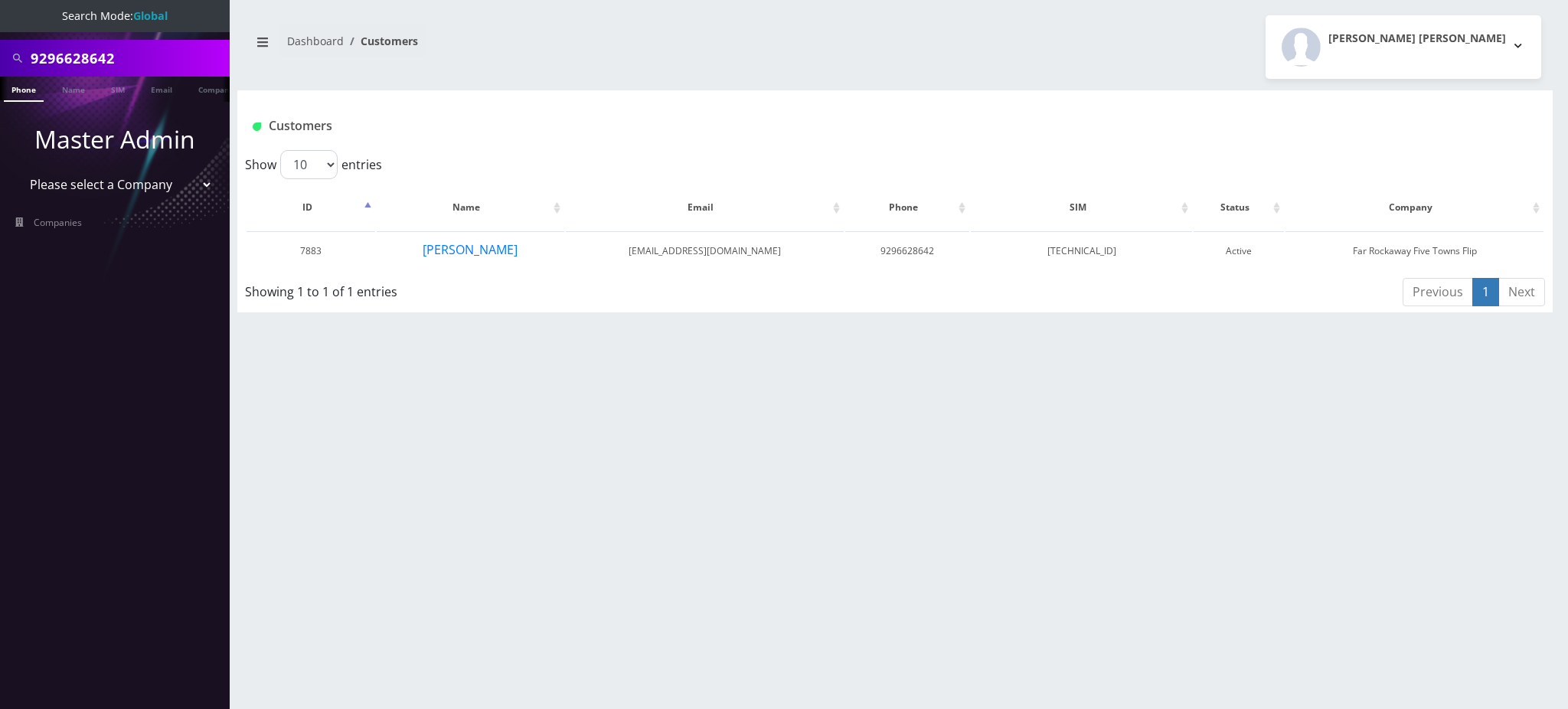
drag, startPoint x: 111, startPoint y: 60, endPoint x: 0, endPoint y: 54, distance: 111.2
click at [0, 54] on div "9296628642" at bounding box center [115, 58] width 230 height 37
click at [457, 250] on button "[PERSON_NAME]" at bounding box center [470, 250] width 97 height 20
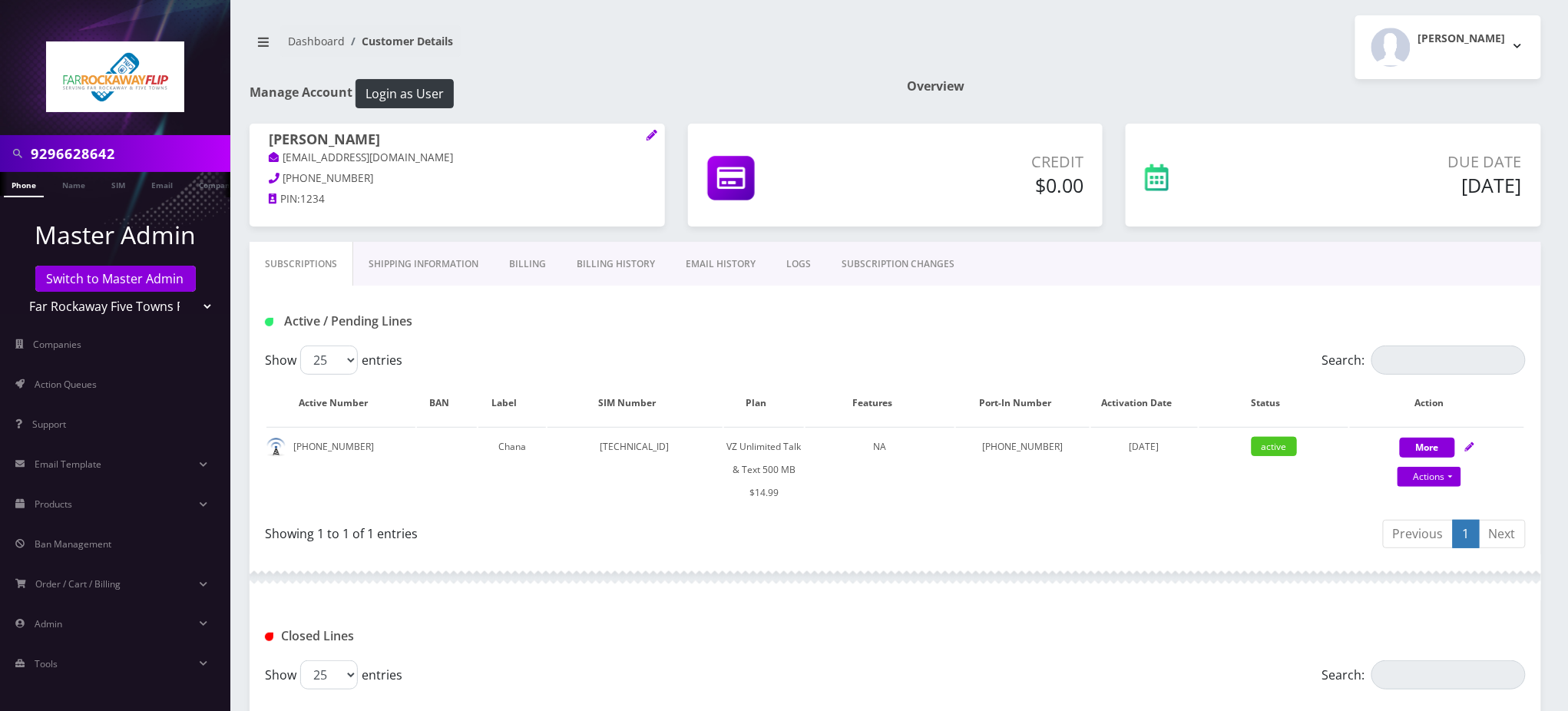
click at [791, 263] on link "LOGS" at bounding box center [798, 263] width 55 height 45
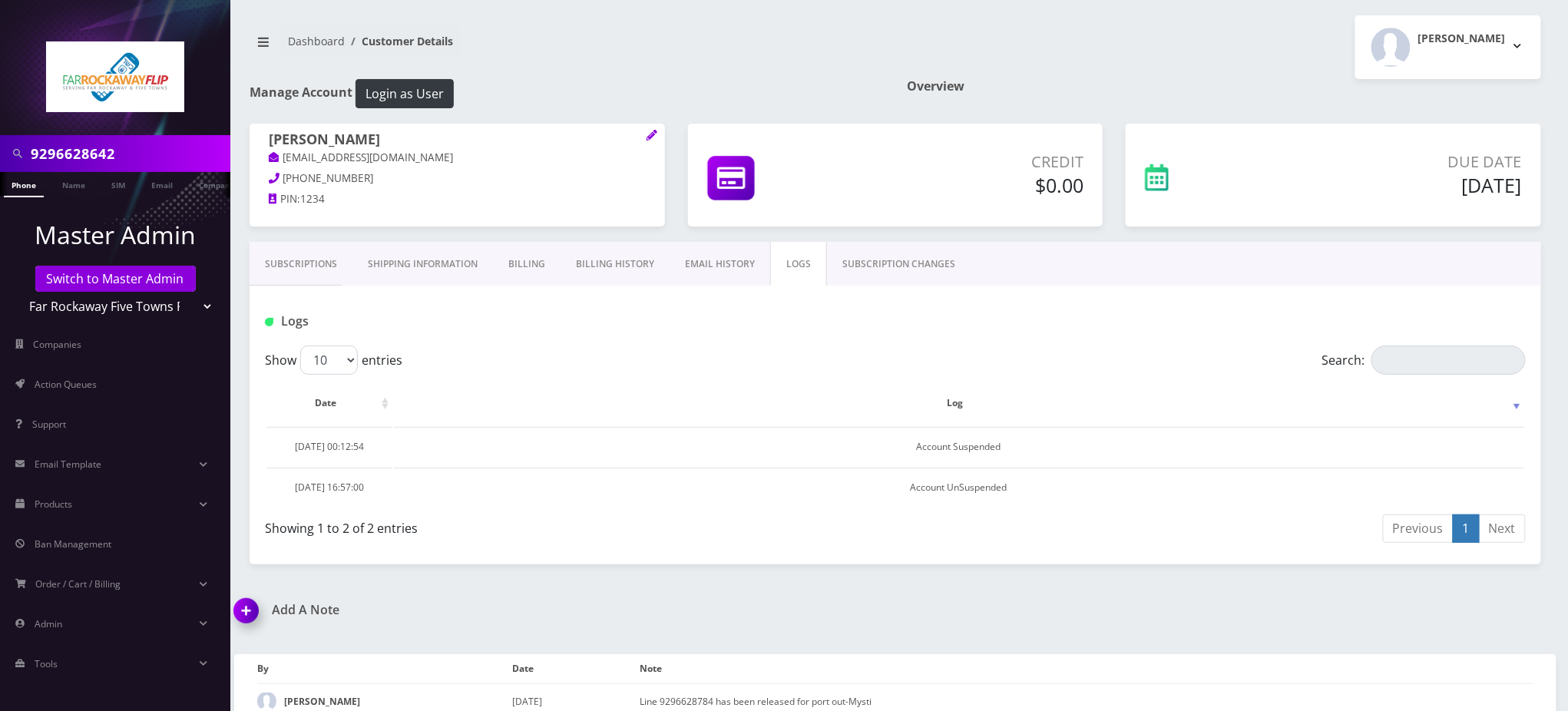
click at [718, 264] on link "EMAIL HISTORY" at bounding box center [720, 263] width 101 height 45
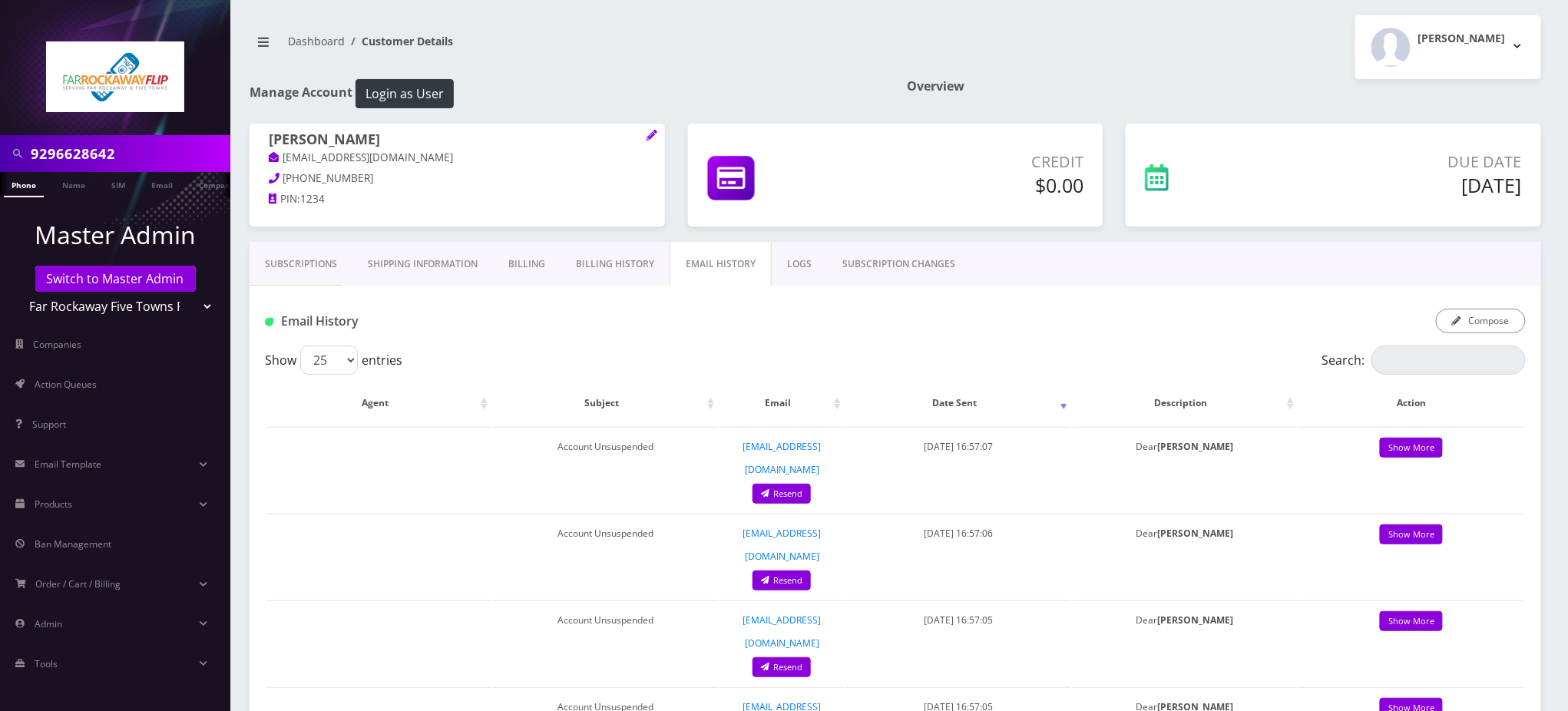
click at [886, 267] on link "SUBSCRIPTION CHANGES" at bounding box center [899, 263] width 144 height 45
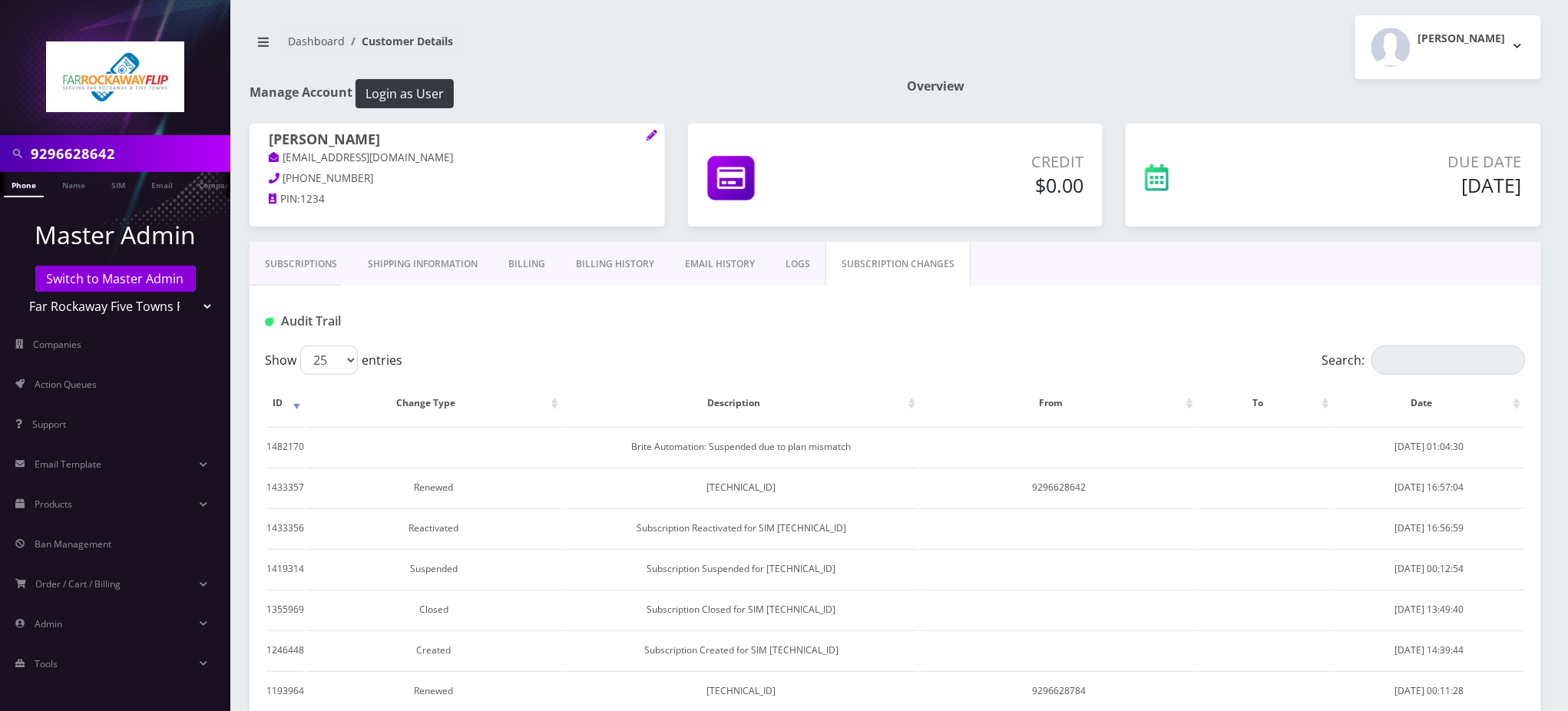
click at [316, 255] on link "Subscriptions" at bounding box center [301, 263] width 103 height 45
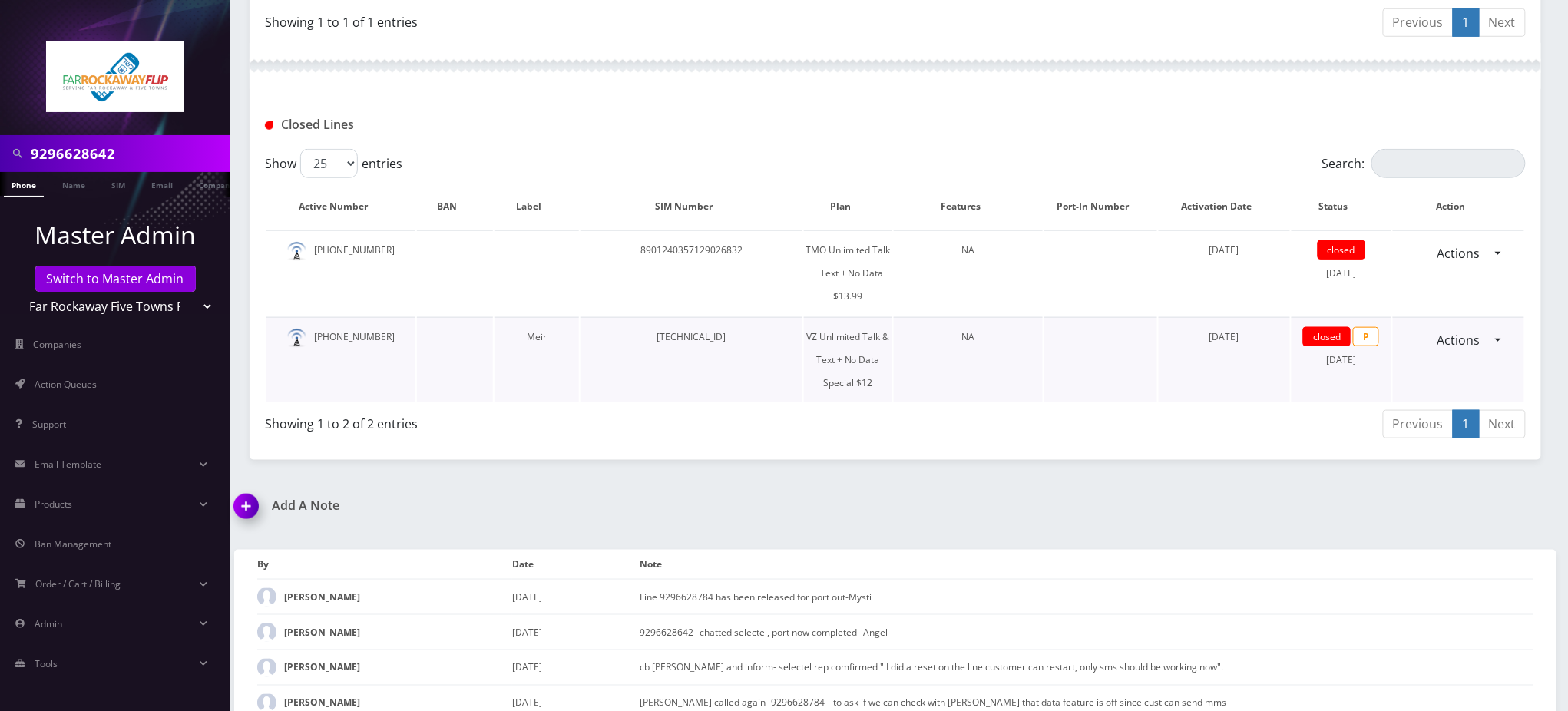
scroll to position [671, 0]
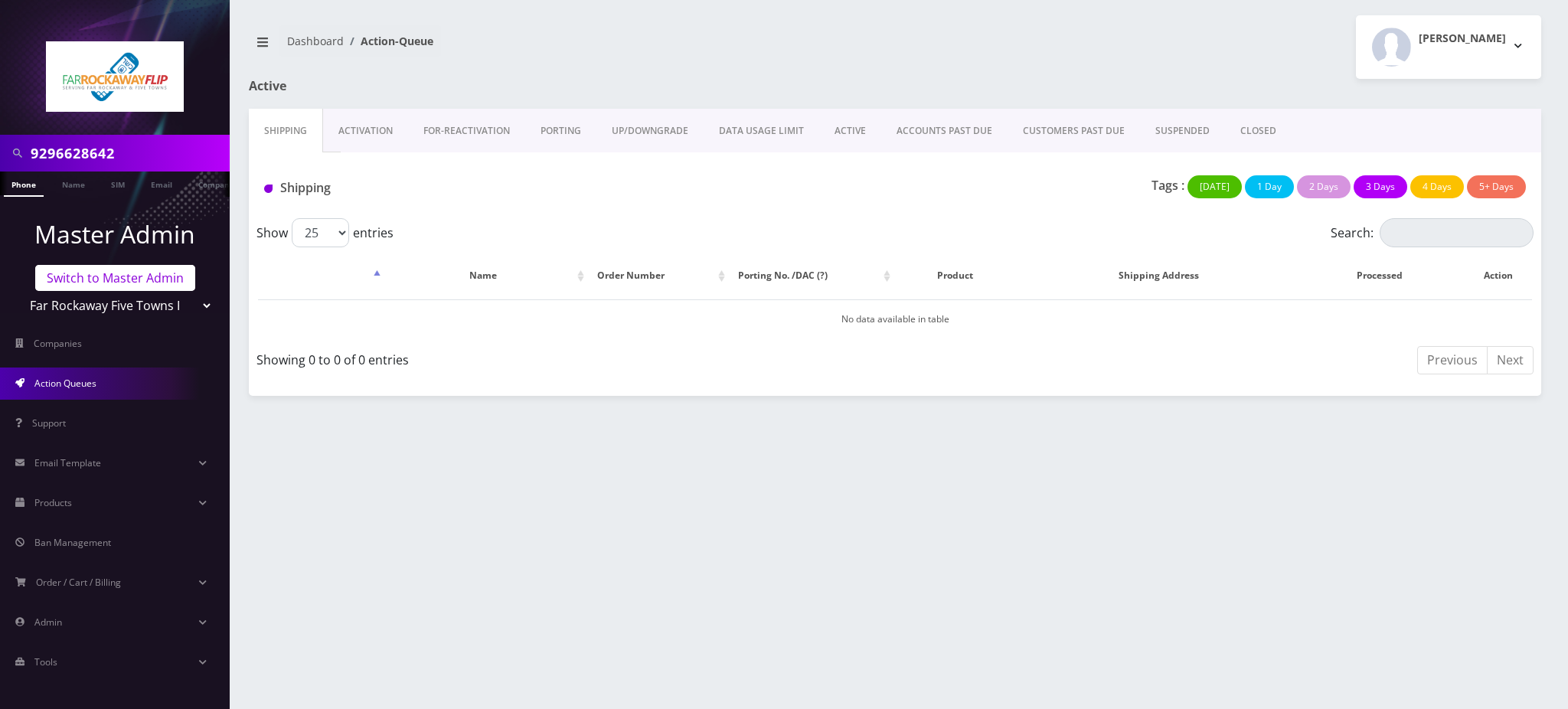
click at [118, 277] on link "Switch to Master Admin" at bounding box center [115, 277] width 160 height 26
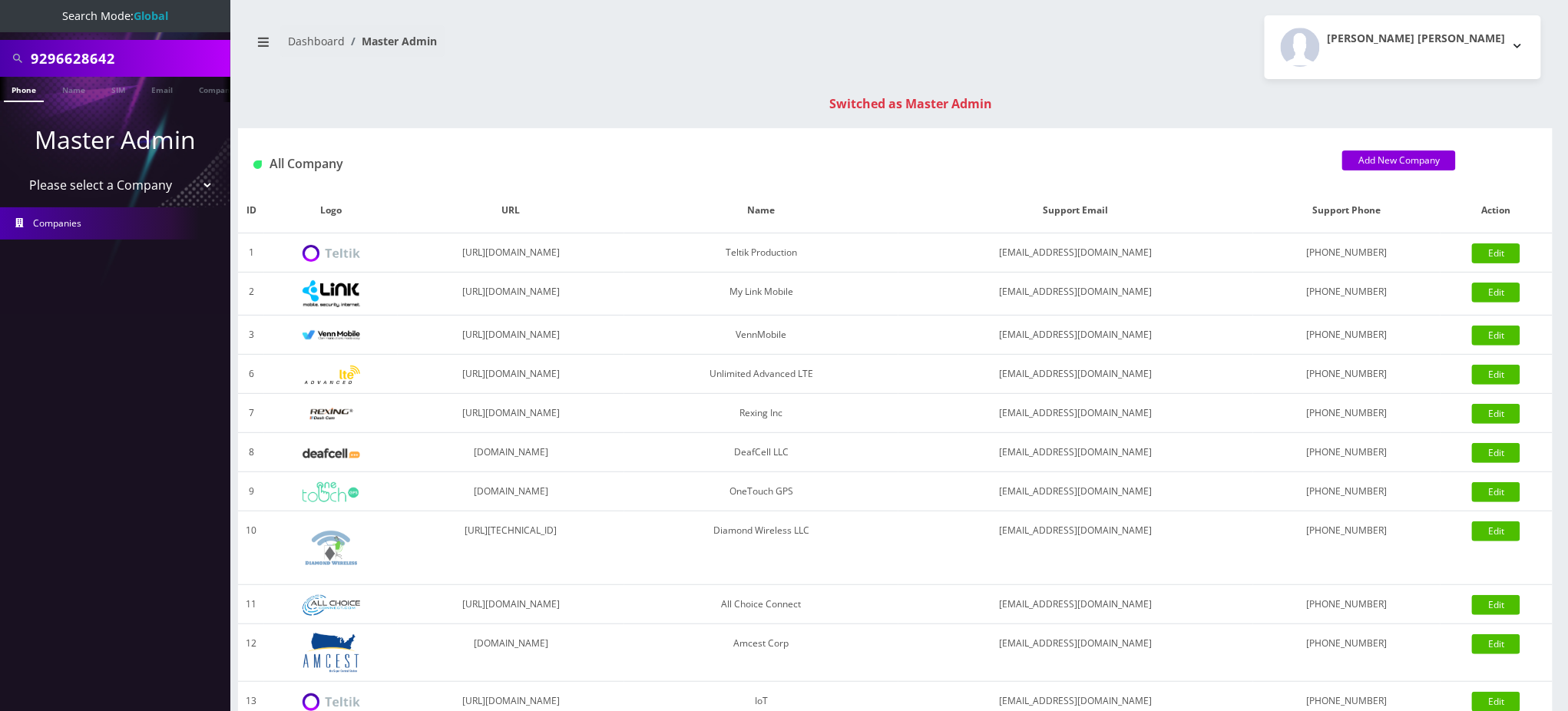
drag, startPoint x: 124, startPoint y: 56, endPoint x: 0, endPoint y: -21, distance: 146.0
click at [0, 0] on html "Search Mode: Global 9296628642 Phone Name SIM Email Company Customer Master Adm…" at bounding box center [784, 545] width 1568 height 1092
paste input "8483673515"
type input "8483673515"
click at [27, 86] on link "Phone" at bounding box center [23, 89] width 40 height 25
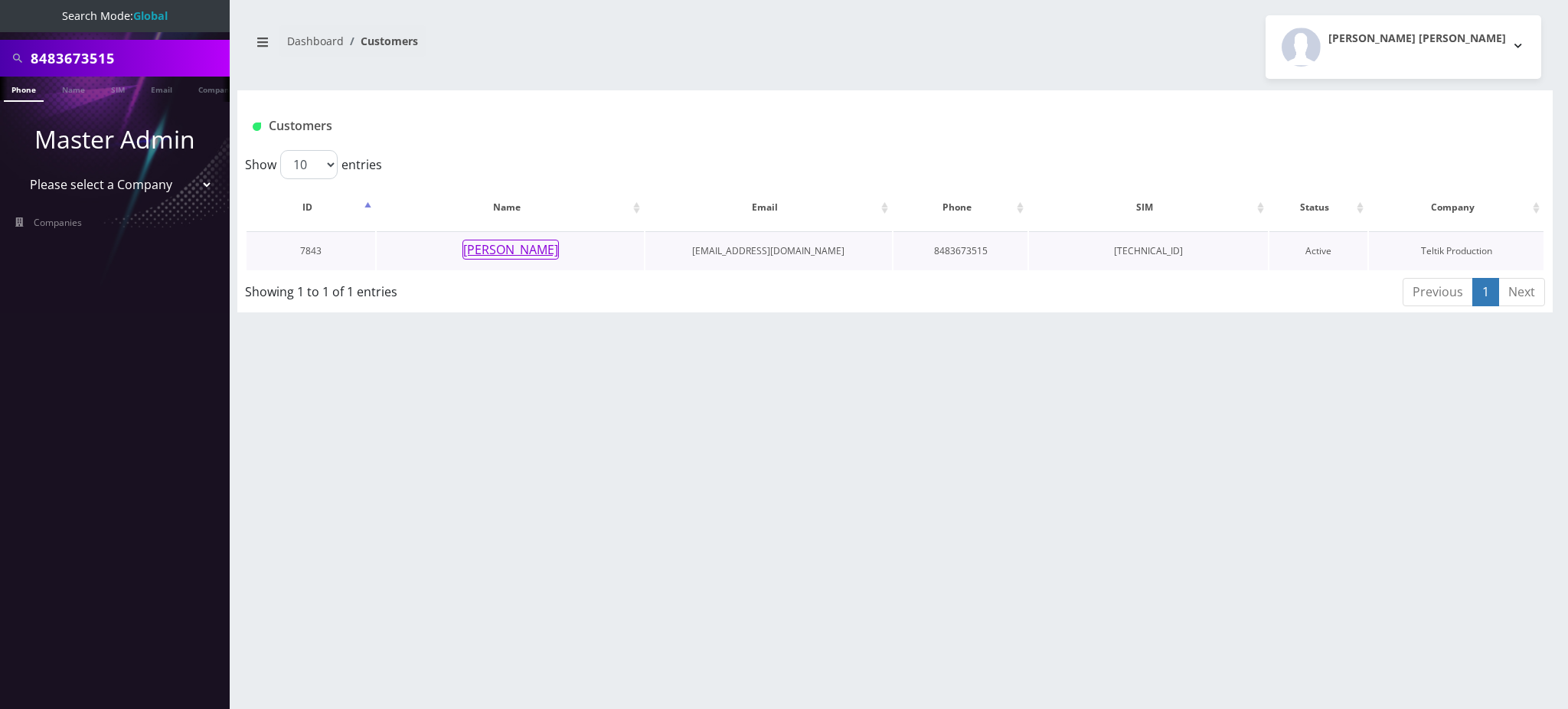
click at [541, 251] on button "[PERSON_NAME]" at bounding box center [510, 250] width 97 height 20
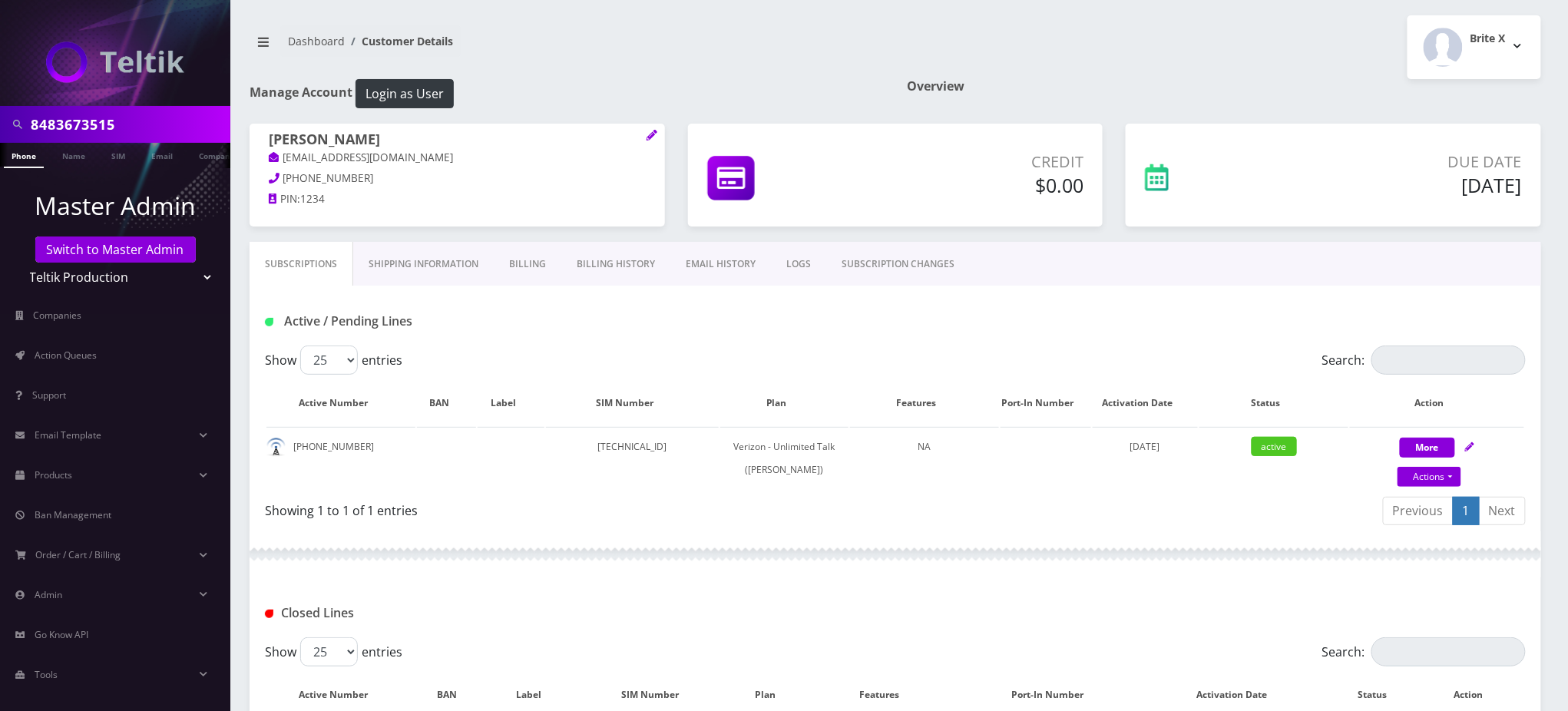
click at [610, 56] on nav "Dashboard Customer Details" at bounding box center [567, 47] width 635 height 44
